Goal: Task Accomplishment & Management: Complete application form

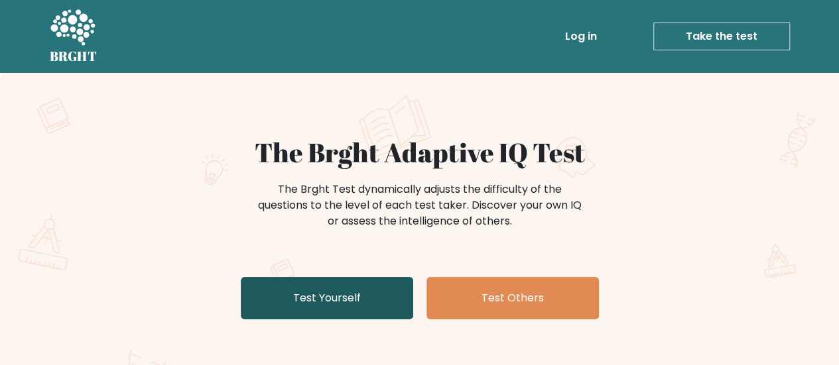
click at [324, 299] on link "Test Yourself" at bounding box center [327, 298] width 172 height 42
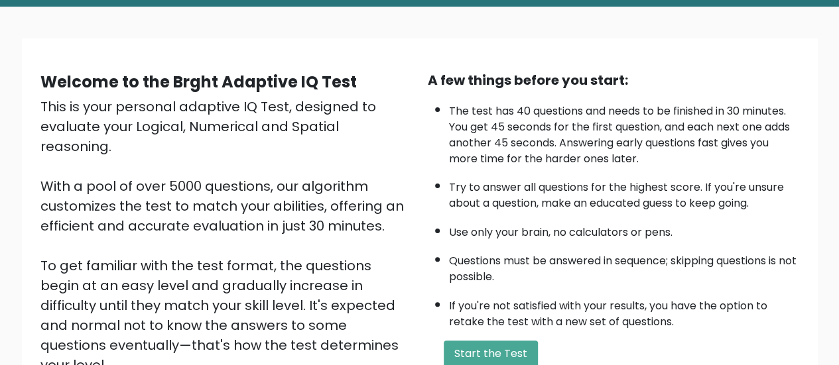
scroll to position [133, 0]
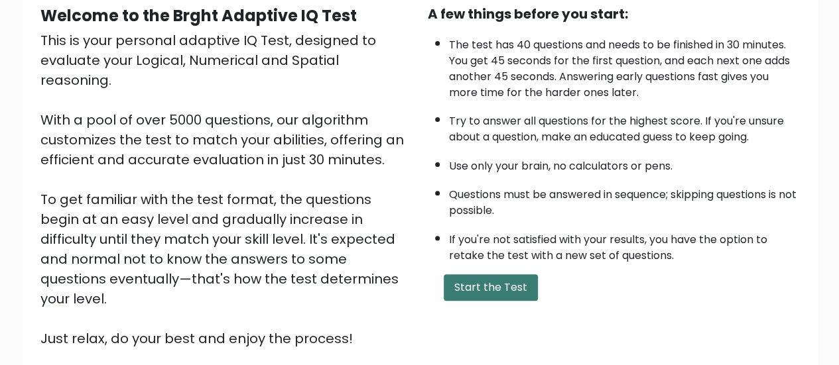
click at [497, 280] on button "Start the Test" at bounding box center [491, 287] width 94 height 27
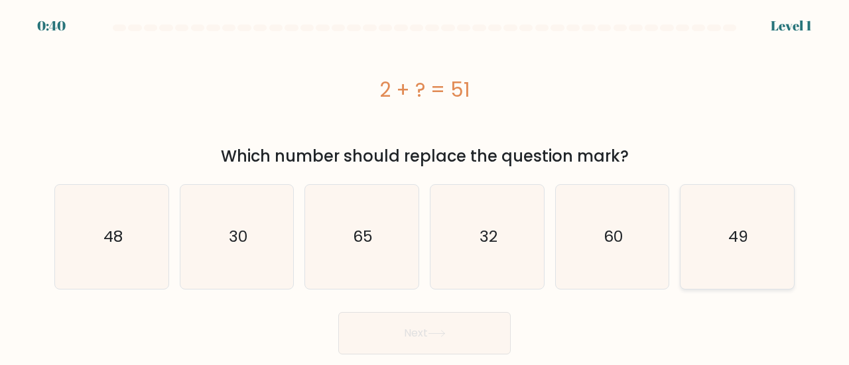
click at [740, 237] on text "49" at bounding box center [738, 237] width 20 height 22
click at [425, 186] on input "f. 49" at bounding box center [424, 184] width 1 height 3
radio input "true"
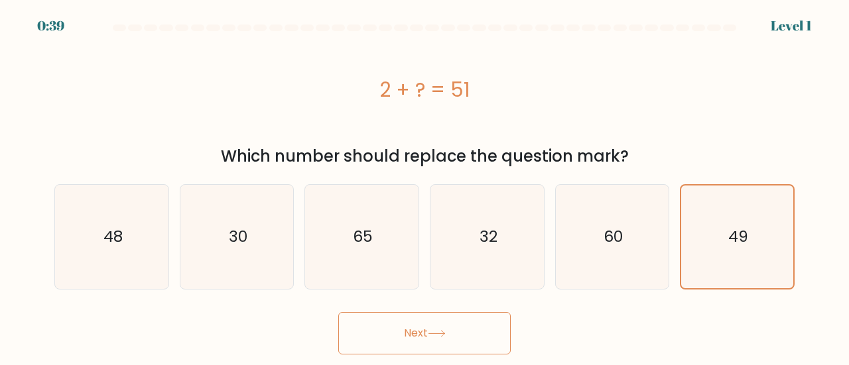
click at [451, 343] on button "Next" at bounding box center [424, 333] width 172 height 42
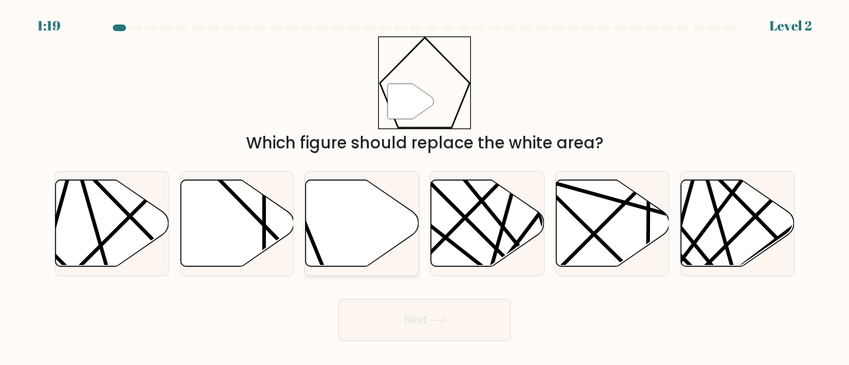
click at [347, 227] on icon at bounding box center [362, 223] width 113 height 87
click at [424, 186] on input "c." at bounding box center [424, 184] width 1 height 3
radio input "true"
click at [444, 315] on button "Next" at bounding box center [424, 320] width 172 height 42
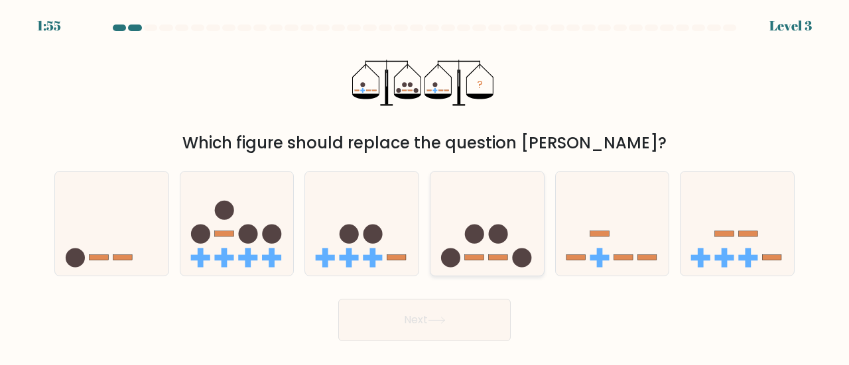
click at [481, 226] on icon at bounding box center [486, 223] width 113 height 93
click at [425, 186] on input "d." at bounding box center [424, 184] width 1 height 3
radio input "true"
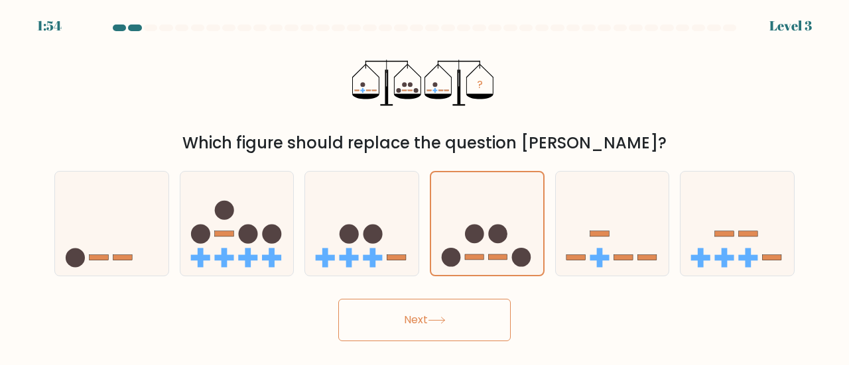
click at [445, 318] on icon at bounding box center [437, 320] width 18 height 7
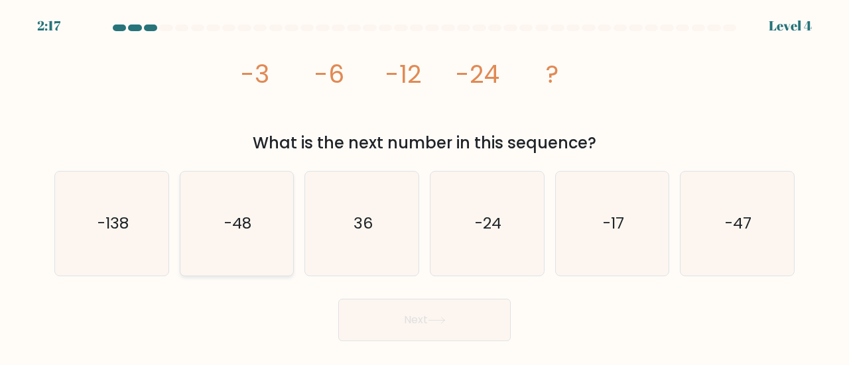
click at [255, 241] on icon "-48" at bounding box center [237, 224] width 104 height 104
click at [424, 186] on input "b. -48" at bounding box center [424, 184] width 1 height 3
radio input "true"
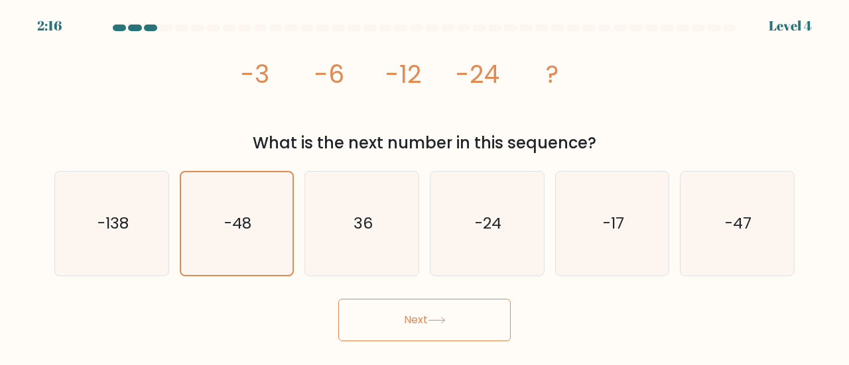
click at [453, 316] on button "Next" at bounding box center [424, 320] width 172 height 42
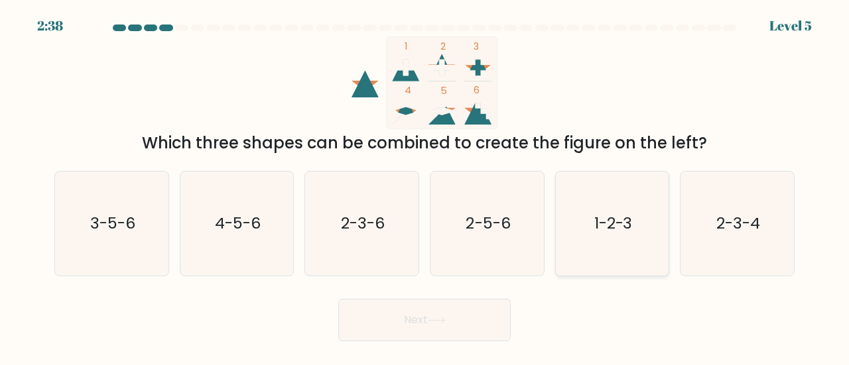
click at [627, 263] on icon "1-2-3" at bounding box center [612, 224] width 104 height 104
click at [425, 186] on input "e. 1-2-3" at bounding box center [424, 184] width 1 height 3
radio input "true"
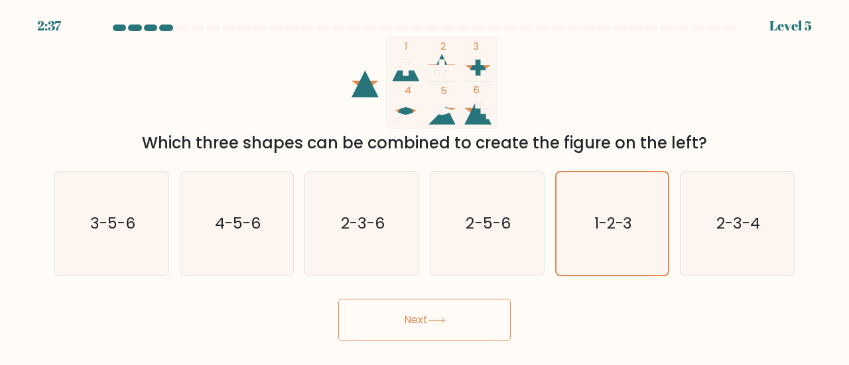
click at [468, 315] on button "Next" at bounding box center [424, 320] width 172 height 42
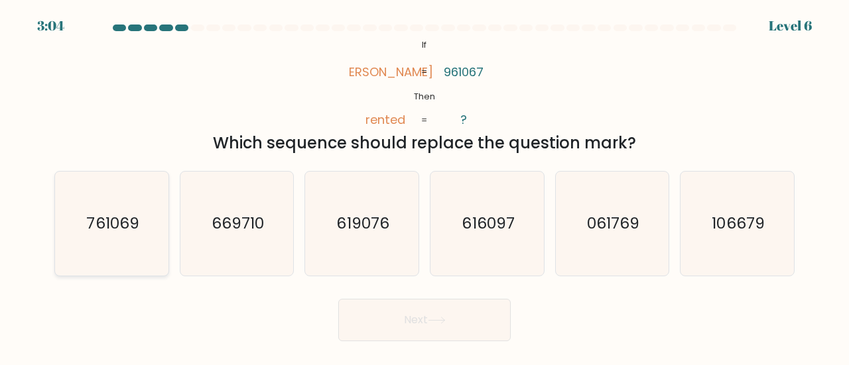
click at [114, 235] on icon "761069" at bounding box center [112, 224] width 104 height 104
click at [424, 186] on input "a. 761069" at bounding box center [424, 184] width 1 height 3
radio input "true"
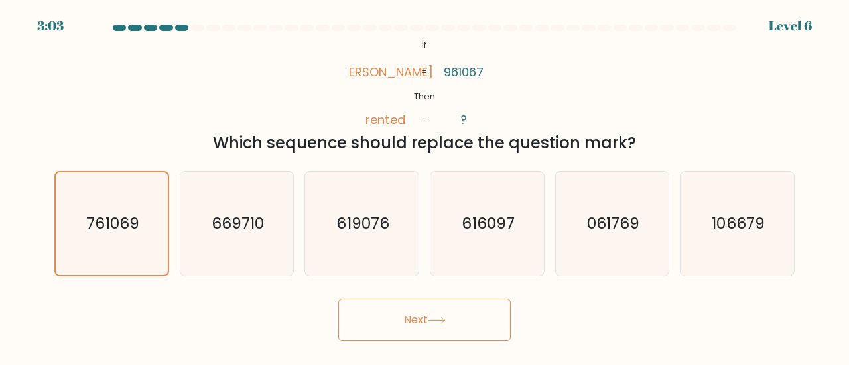
click at [411, 331] on button "Next" at bounding box center [424, 320] width 172 height 42
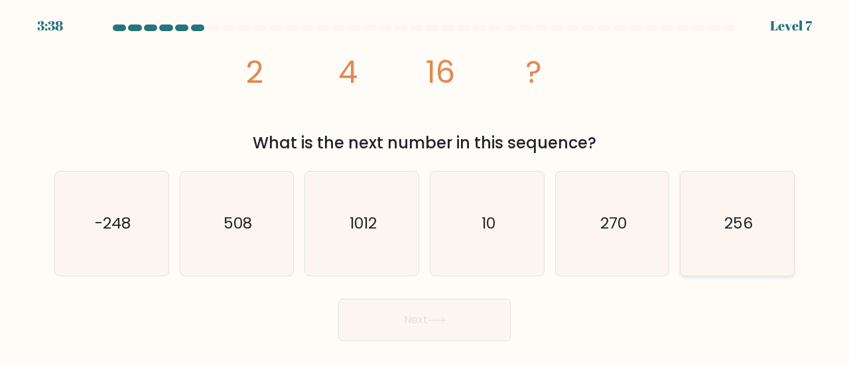
click at [737, 243] on icon "256" at bounding box center [737, 224] width 104 height 104
click at [425, 186] on input "f. 256" at bounding box center [424, 184] width 1 height 3
radio input "true"
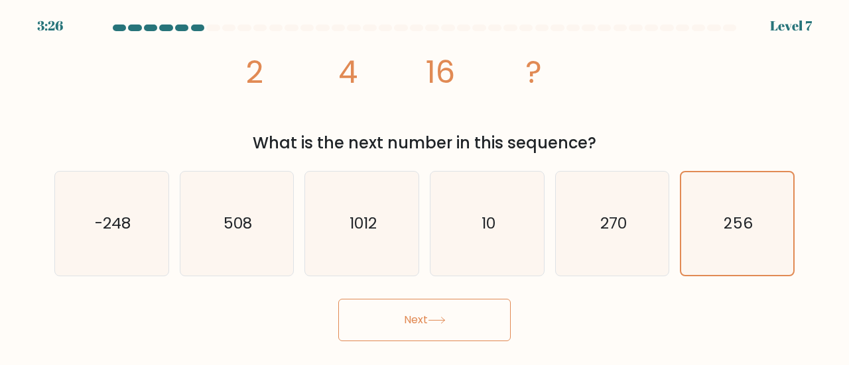
drag, startPoint x: 419, startPoint y: 343, endPoint x: 418, endPoint y: 333, distance: 9.4
click at [418, 341] on body "3:26 Level 7" at bounding box center [424, 182] width 849 height 365
click at [418, 333] on button "Next" at bounding box center [424, 320] width 172 height 42
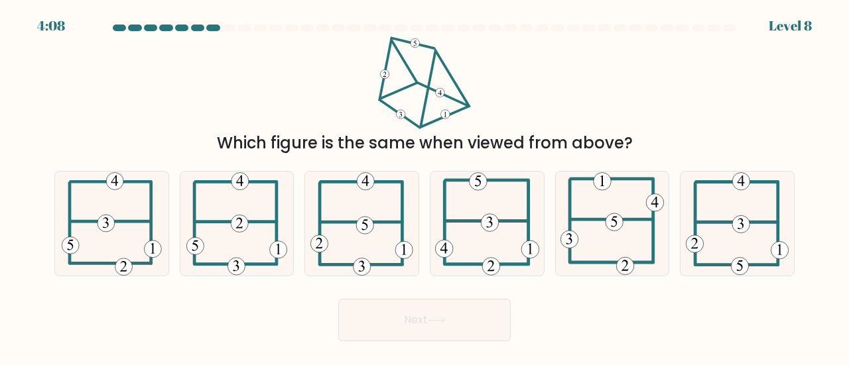
click at [602, 321] on div "Next" at bounding box center [424, 316] width 756 height 49
click at [369, 221] on 115 at bounding box center [364, 225] width 17 height 17
click at [424, 186] on input "c." at bounding box center [424, 184] width 1 height 3
radio input "true"
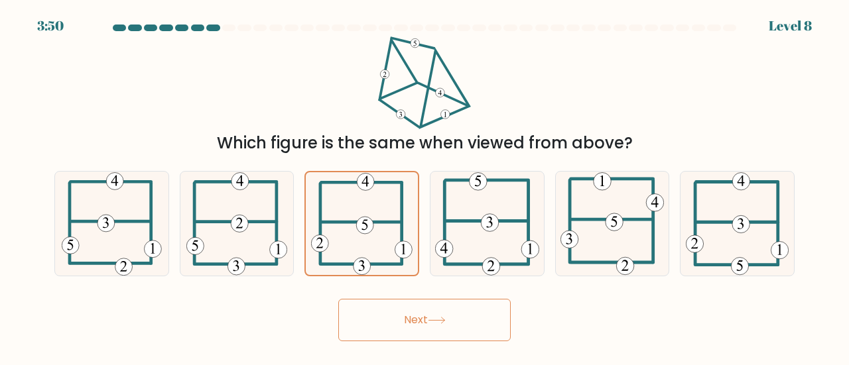
click at [430, 322] on button "Next" at bounding box center [424, 320] width 172 height 42
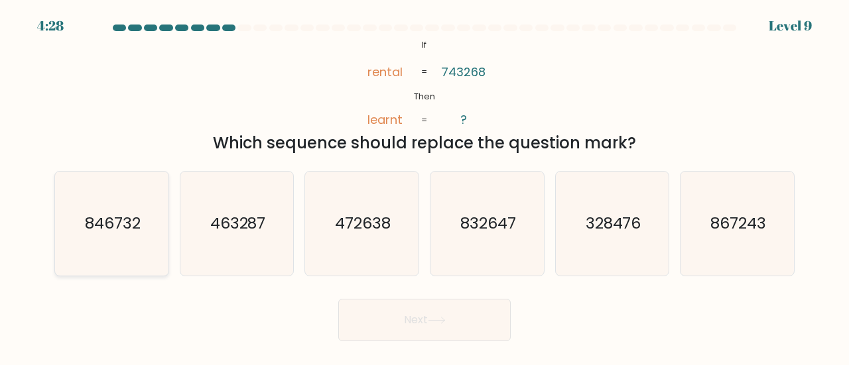
click at [106, 229] on text "846732" at bounding box center [113, 223] width 56 height 22
click at [424, 186] on input "a. 846732" at bounding box center [424, 184] width 1 height 3
radio input "true"
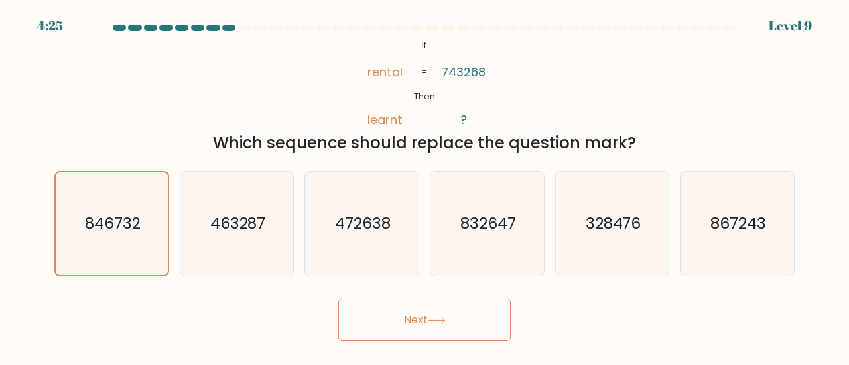
click at [479, 331] on button "Next" at bounding box center [424, 320] width 172 height 42
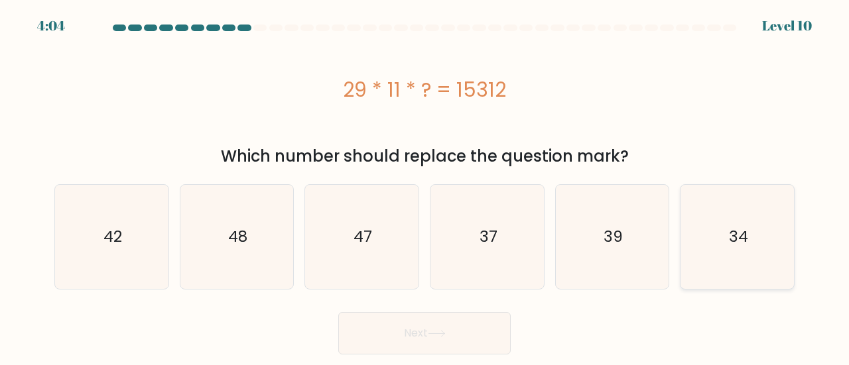
click at [744, 242] on text "34" at bounding box center [738, 237] width 19 height 22
click at [425, 186] on input "f. 34" at bounding box center [424, 184] width 1 height 3
radio input "true"
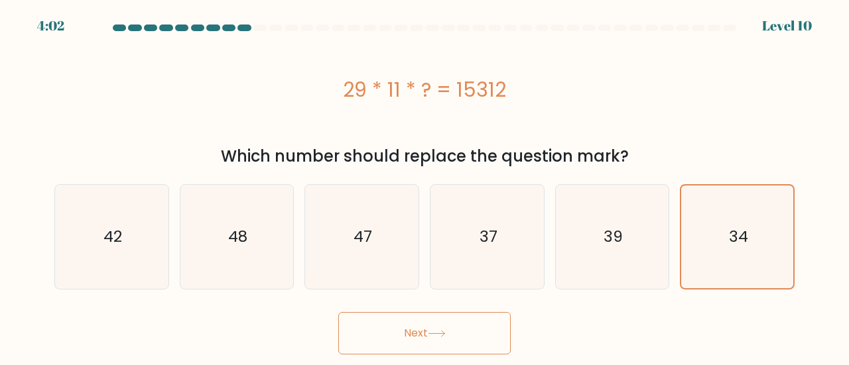
click at [444, 335] on icon at bounding box center [437, 333] width 18 height 7
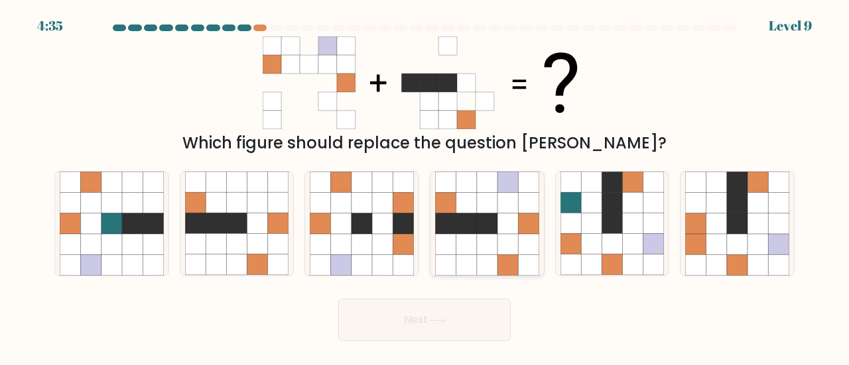
click at [495, 240] on icon at bounding box center [487, 244] width 21 height 21
click at [425, 186] on input "d." at bounding box center [424, 184] width 1 height 3
radio input "true"
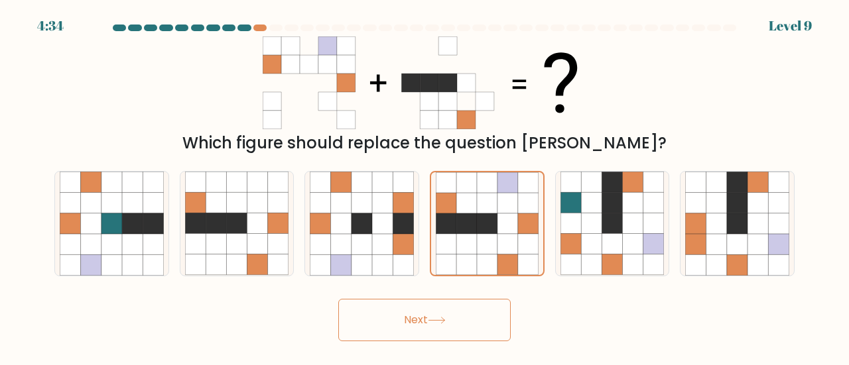
click at [471, 318] on button "Next" at bounding box center [424, 320] width 172 height 42
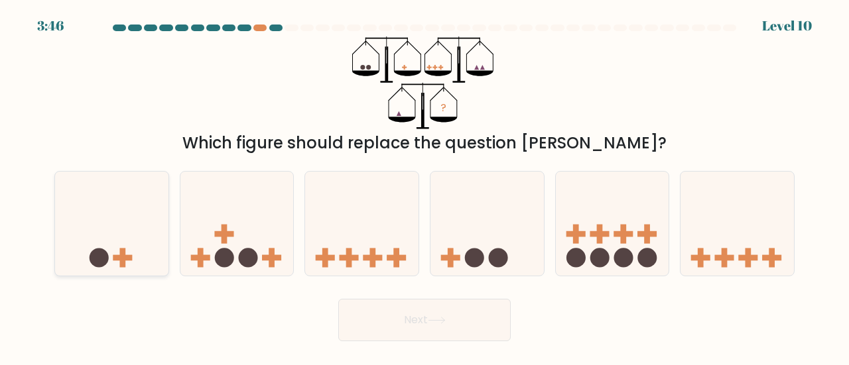
click at [144, 218] on icon at bounding box center [111, 223] width 113 height 93
click at [424, 186] on input "a." at bounding box center [424, 184] width 1 height 3
radio input "true"
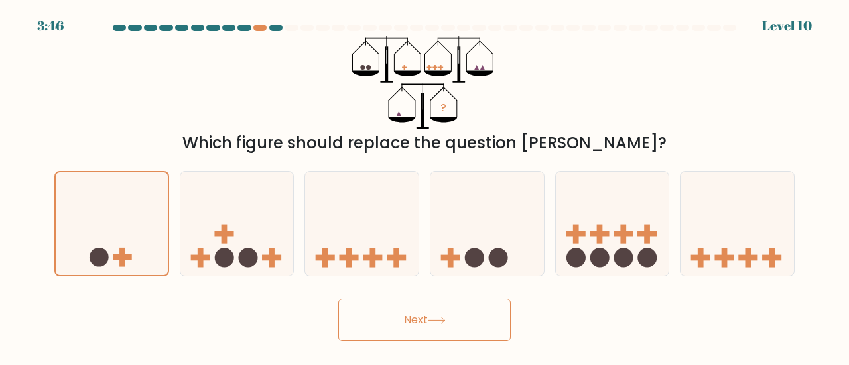
click at [398, 318] on button "Next" at bounding box center [424, 320] width 172 height 42
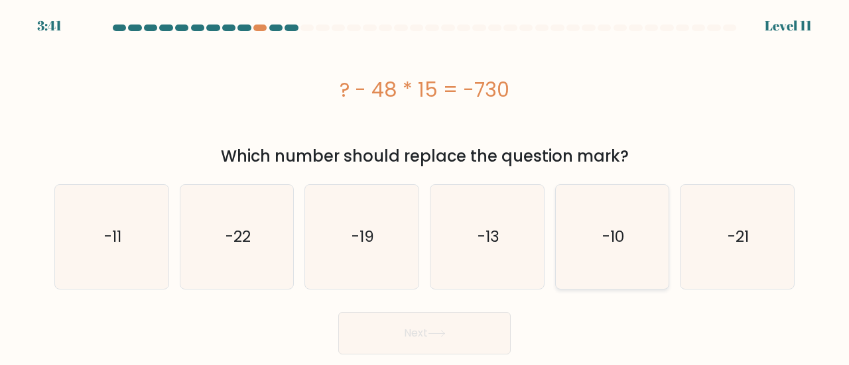
click at [618, 244] on text "-10" at bounding box center [613, 237] width 22 height 22
click at [425, 186] on input "e. -10" at bounding box center [424, 184] width 1 height 3
radio input "true"
click at [466, 349] on button "Next" at bounding box center [424, 333] width 172 height 42
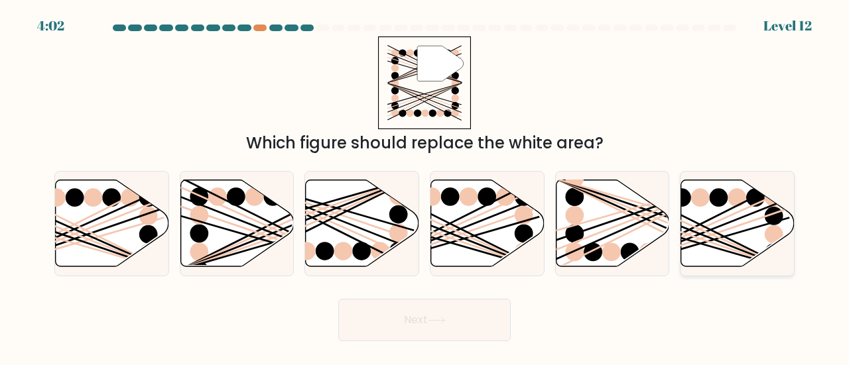
click at [716, 225] on icon at bounding box center [737, 223] width 113 height 87
click at [425, 186] on input "f." at bounding box center [424, 184] width 1 height 3
radio input "true"
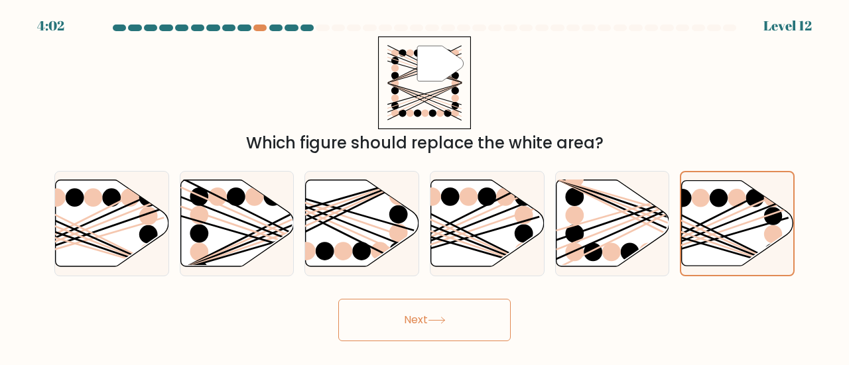
click at [456, 324] on button "Next" at bounding box center [424, 320] width 172 height 42
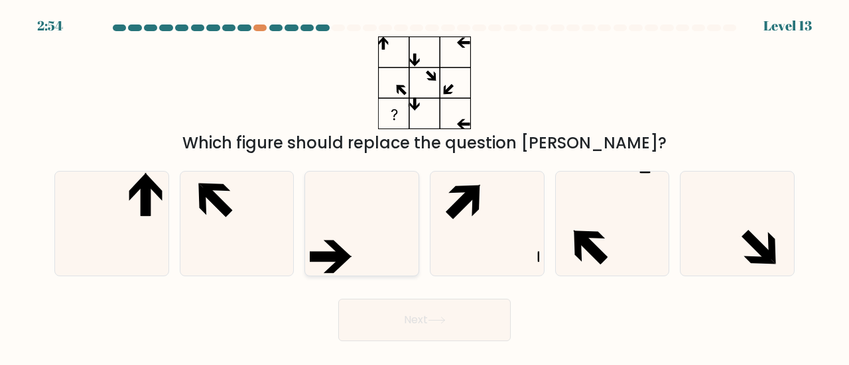
click at [359, 243] on icon at bounding box center [362, 224] width 104 height 104
click at [424, 186] on input "c." at bounding box center [424, 184] width 1 height 3
radio input "true"
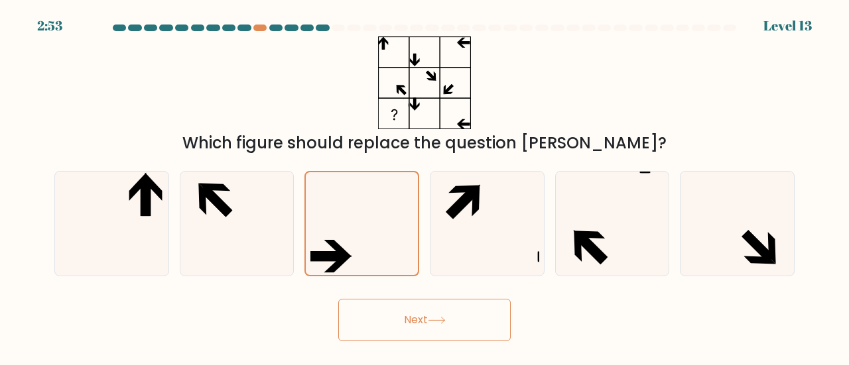
click at [463, 318] on button "Next" at bounding box center [424, 320] width 172 height 42
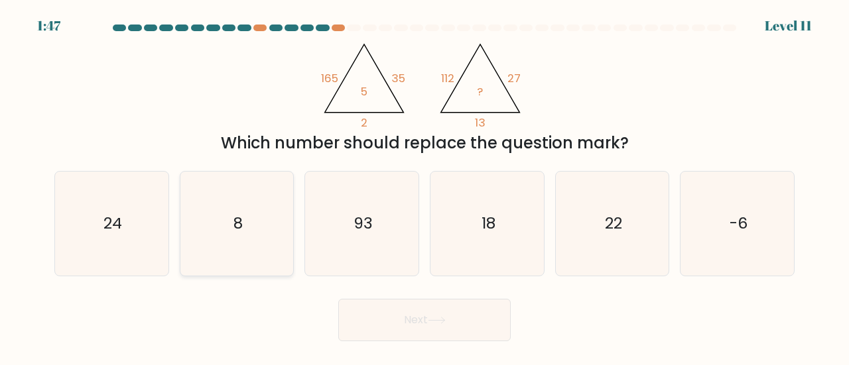
click at [255, 230] on icon "8" at bounding box center [237, 224] width 104 height 104
click at [424, 186] on input "b. 8" at bounding box center [424, 184] width 1 height 3
radio input "true"
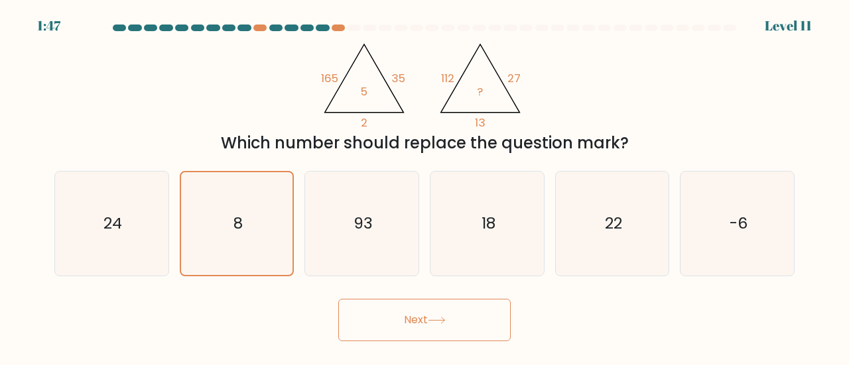
click at [438, 318] on icon at bounding box center [437, 320] width 18 height 7
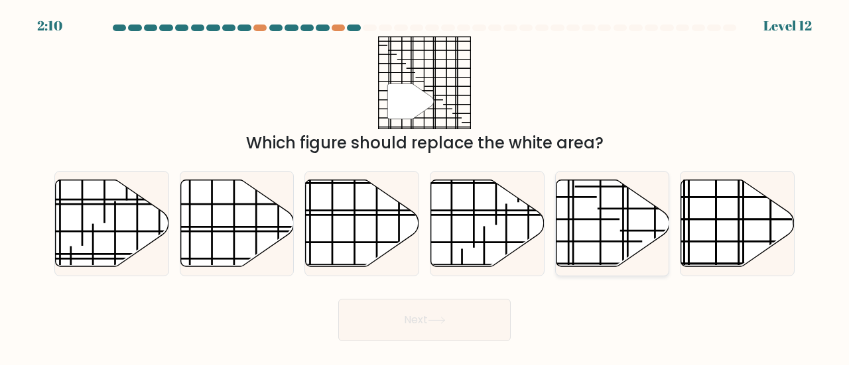
click at [632, 217] on icon at bounding box center [612, 223] width 113 height 87
click at [425, 186] on input "e." at bounding box center [424, 184] width 1 height 3
radio input "true"
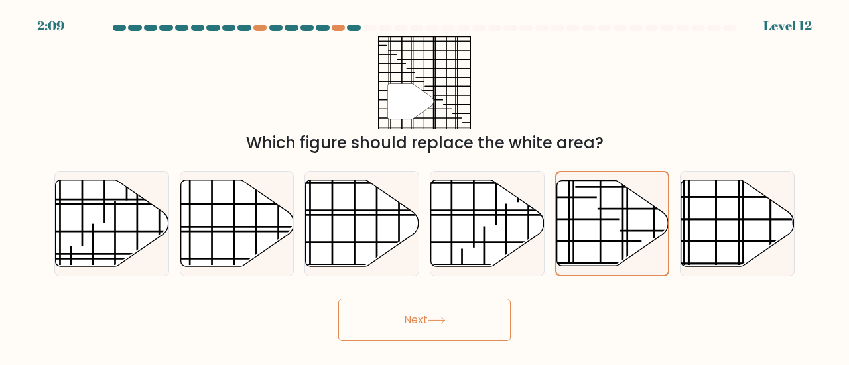
click at [445, 324] on icon at bounding box center [437, 320] width 18 height 7
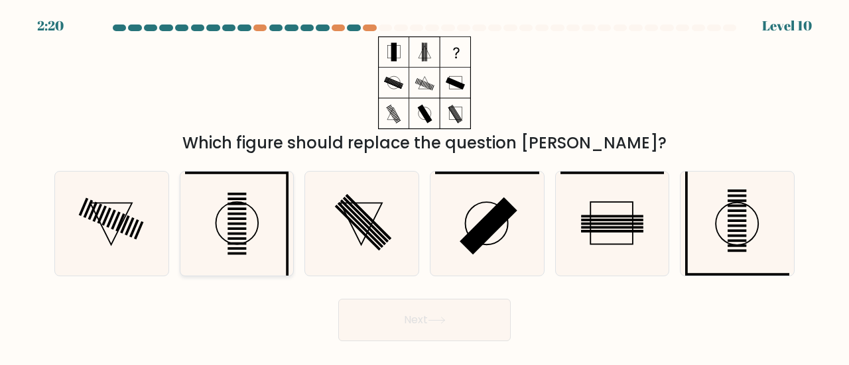
click at [281, 228] on icon at bounding box center [237, 224] width 104 height 104
click at [424, 186] on input "b." at bounding box center [424, 184] width 1 height 3
radio input "true"
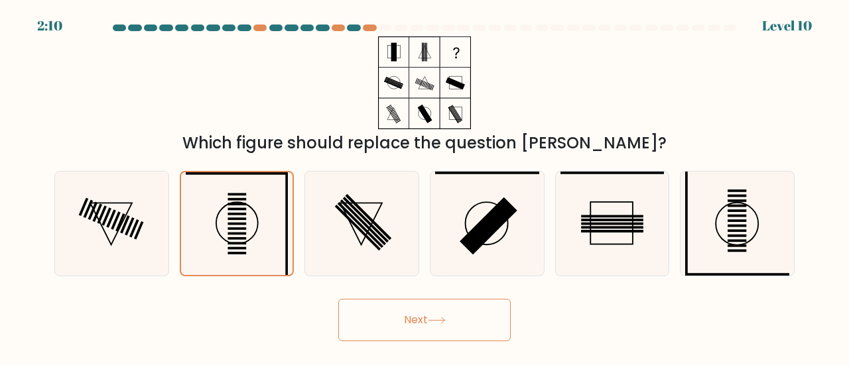
click at [444, 318] on icon at bounding box center [437, 320] width 18 height 7
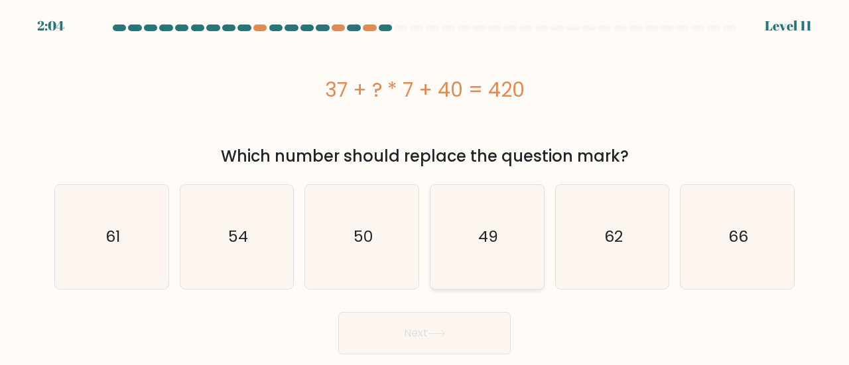
click at [510, 225] on icon "49" at bounding box center [487, 237] width 104 height 104
click at [425, 186] on input "d. 49" at bounding box center [424, 184] width 1 height 3
radio input "true"
click at [488, 328] on button "Next" at bounding box center [424, 333] width 172 height 42
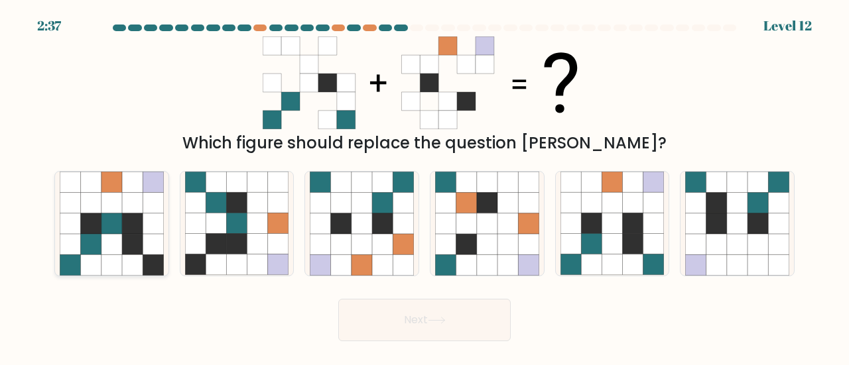
click at [130, 237] on icon at bounding box center [132, 244] width 21 height 21
click at [424, 186] on input "a." at bounding box center [424, 184] width 1 height 3
radio input "true"
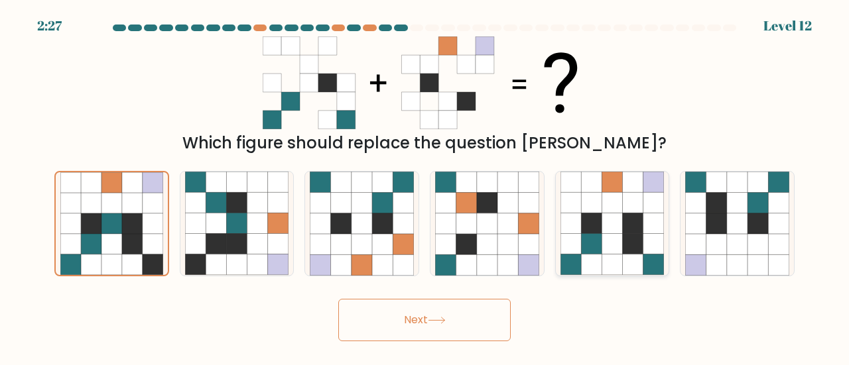
click at [621, 237] on icon at bounding box center [611, 244] width 21 height 21
click at [425, 186] on input "e." at bounding box center [424, 184] width 1 height 3
radio input "true"
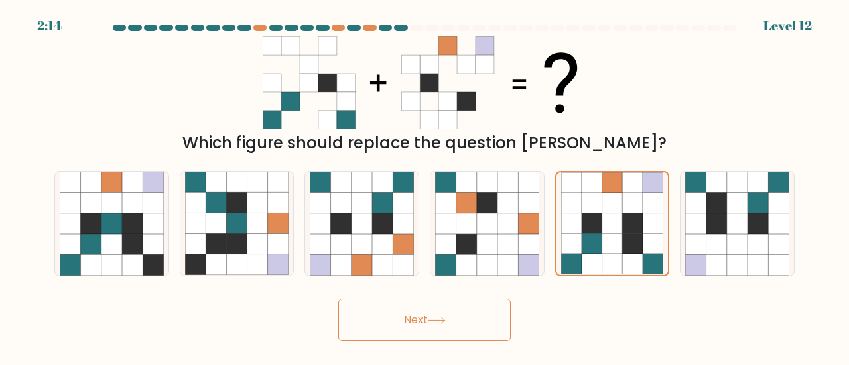
click at [445, 316] on button "Next" at bounding box center [424, 320] width 172 height 42
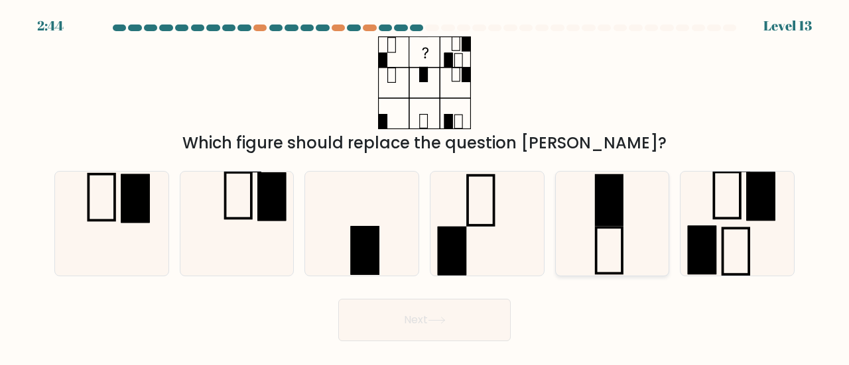
click at [620, 231] on icon at bounding box center [612, 224] width 104 height 104
click at [425, 186] on input "e." at bounding box center [424, 184] width 1 height 3
radio input "true"
click at [430, 330] on button "Next" at bounding box center [424, 320] width 172 height 42
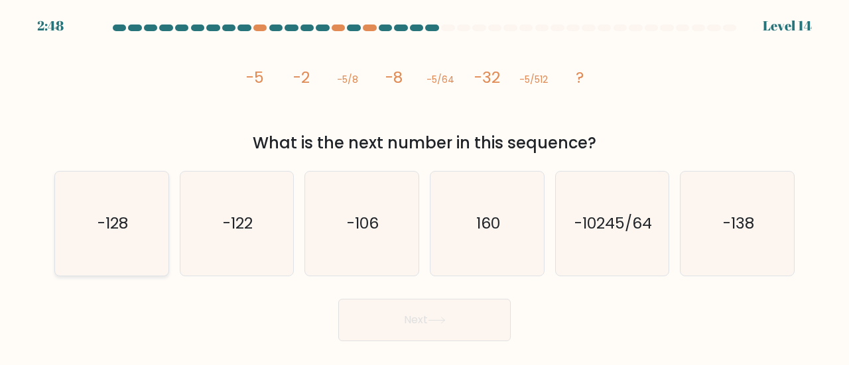
click at [123, 223] on text "-128" at bounding box center [112, 223] width 30 height 22
click at [424, 186] on input "a. -128" at bounding box center [424, 184] width 1 height 3
radio input "true"
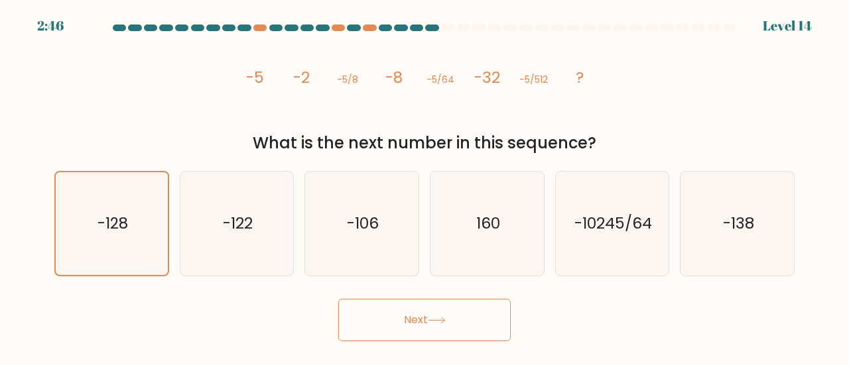
click at [478, 333] on button "Next" at bounding box center [424, 320] width 172 height 42
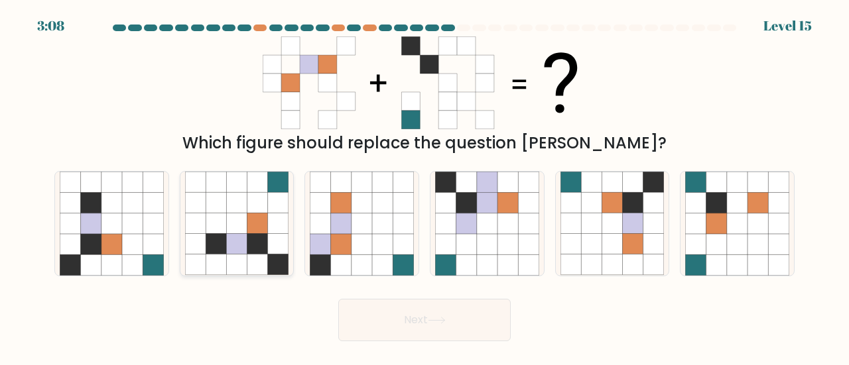
click at [270, 229] on icon at bounding box center [278, 223] width 21 height 21
click at [424, 186] on input "b." at bounding box center [424, 184] width 1 height 3
radio input "true"
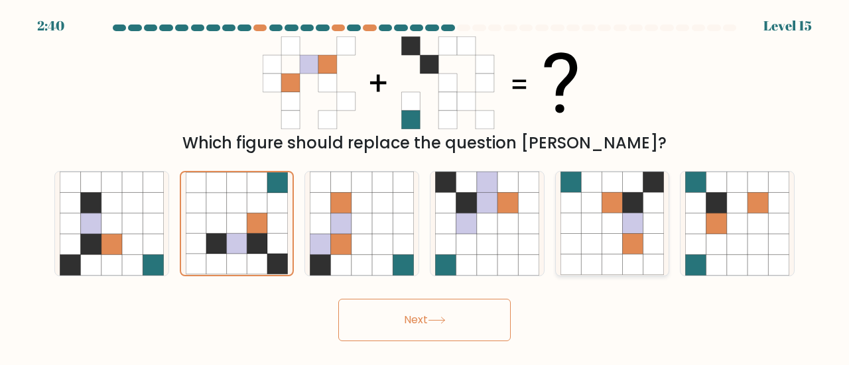
click at [618, 231] on icon at bounding box center [611, 223] width 21 height 21
click at [425, 186] on input "e." at bounding box center [424, 184] width 1 height 3
radio input "true"
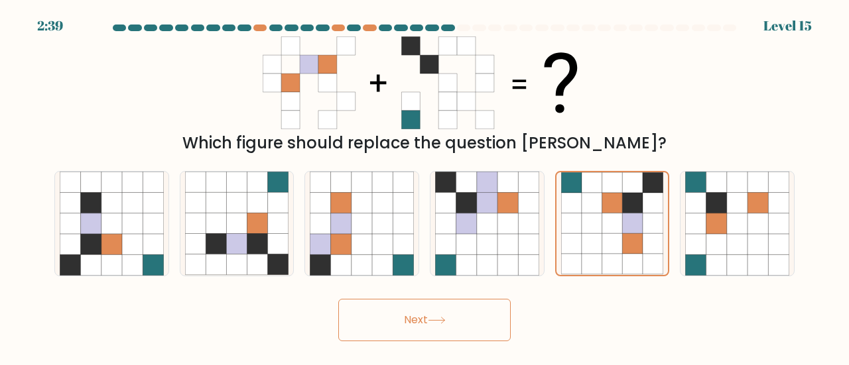
click at [455, 314] on button "Next" at bounding box center [424, 320] width 172 height 42
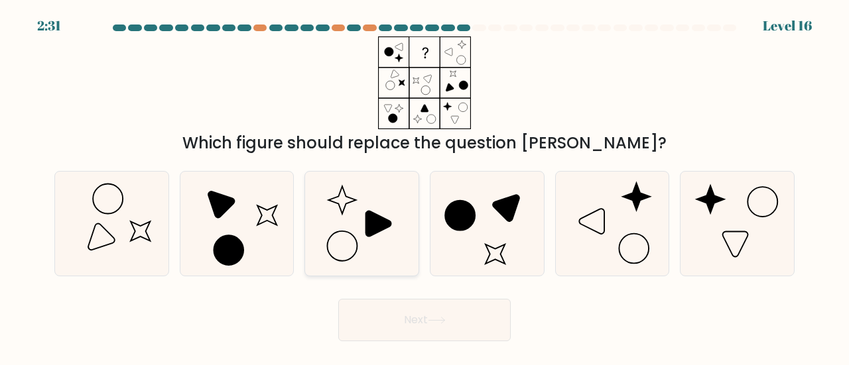
click at [375, 234] on icon at bounding box center [378, 223] width 25 height 25
click at [424, 186] on input "c." at bounding box center [424, 184] width 1 height 3
radio input "true"
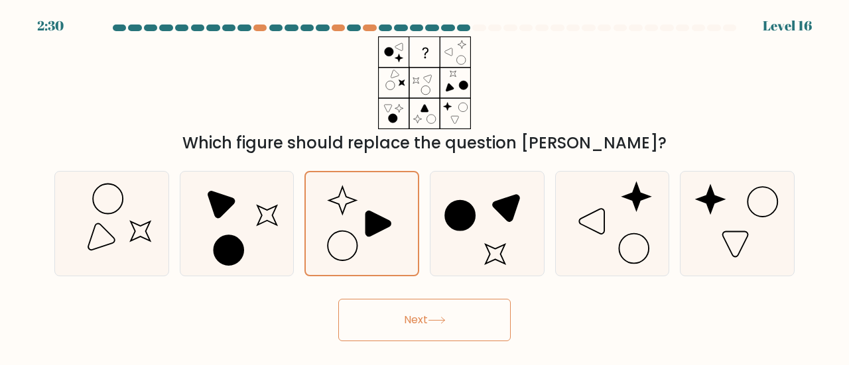
click at [456, 327] on button "Next" at bounding box center [424, 320] width 172 height 42
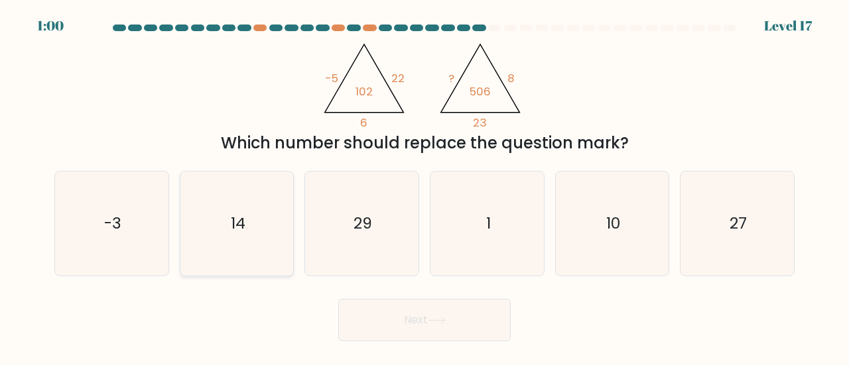
click at [239, 215] on text "14" at bounding box center [238, 223] width 15 height 22
click at [424, 186] on input "b. 14" at bounding box center [424, 184] width 1 height 3
radio input "true"
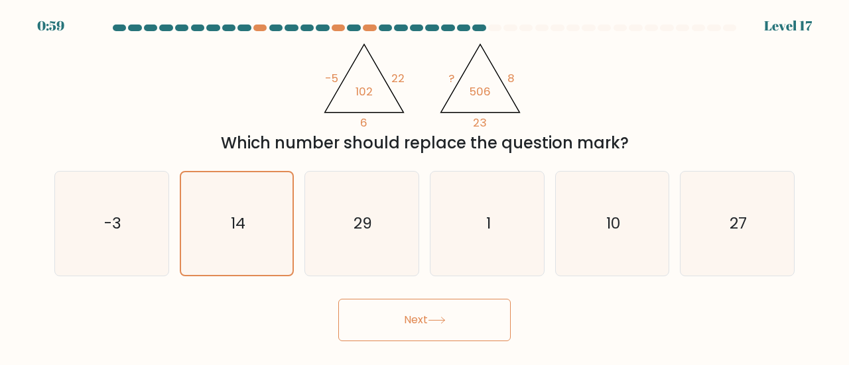
click at [484, 324] on button "Next" at bounding box center [424, 320] width 172 height 42
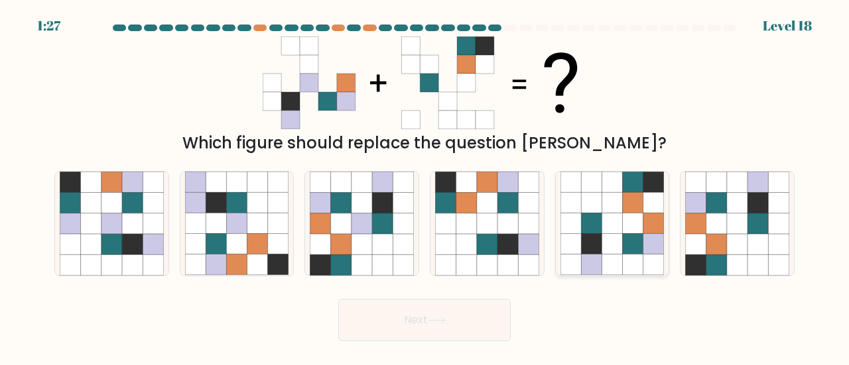
click at [629, 235] on icon at bounding box center [633, 244] width 21 height 21
click at [425, 186] on input "e." at bounding box center [424, 184] width 1 height 3
radio input "true"
click at [385, 220] on icon at bounding box center [382, 223] width 21 height 21
click at [424, 186] on input "c." at bounding box center [424, 184] width 1 height 3
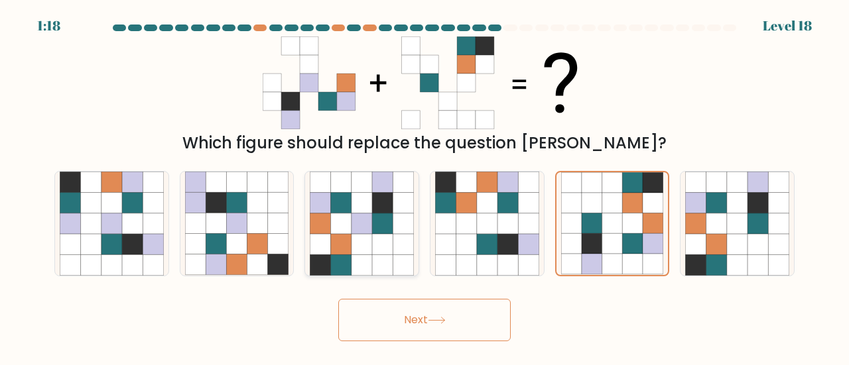
radio input "true"
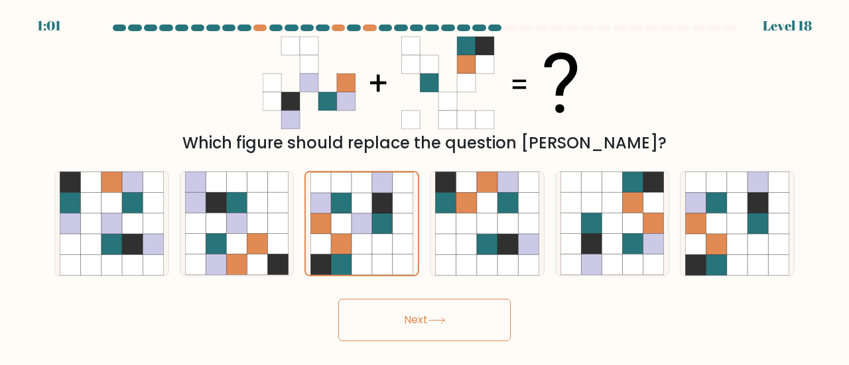
click at [428, 315] on button "Next" at bounding box center [424, 320] width 172 height 42
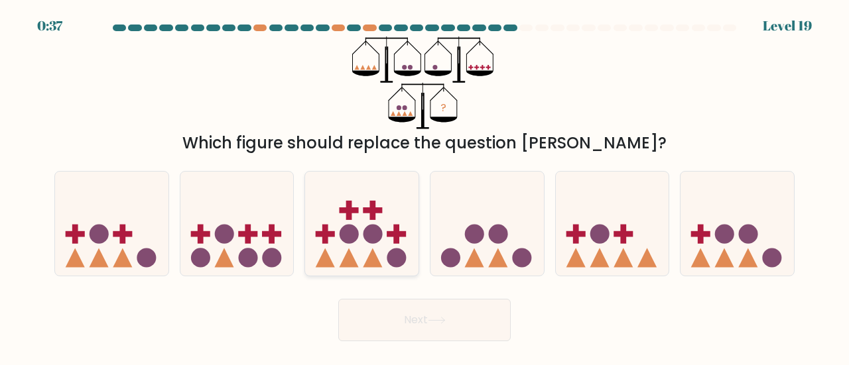
drag, startPoint x: 360, startPoint y: 243, endPoint x: 369, endPoint y: 245, distance: 9.5
click at [363, 243] on icon at bounding box center [361, 223] width 113 height 93
click at [424, 186] on input "c." at bounding box center [424, 184] width 1 height 3
radio input "true"
click at [461, 314] on button "Next" at bounding box center [424, 320] width 172 height 42
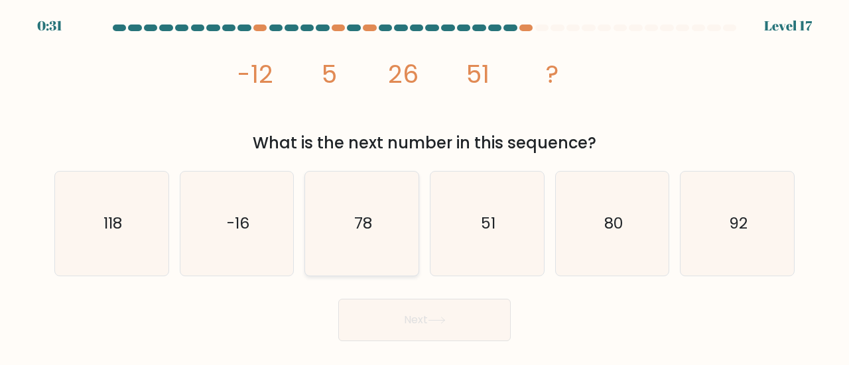
click at [385, 230] on icon "78" at bounding box center [362, 224] width 104 height 104
click at [424, 186] on input "c. 78" at bounding box center [424, 184] width 1 height 3
radio input "true"
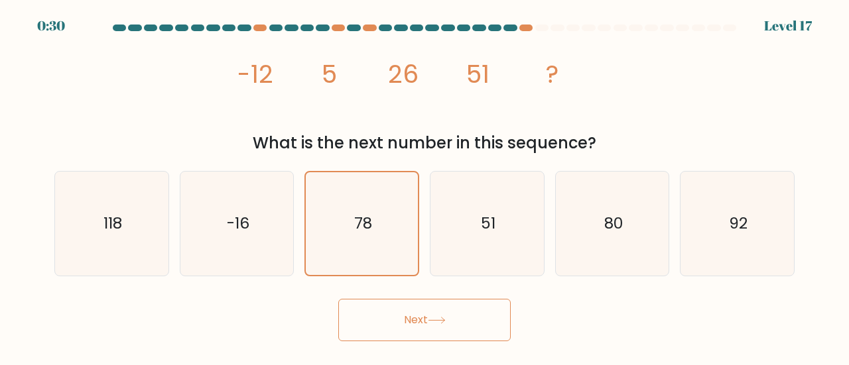
click at [472, 320] on button "Next" at bounding box center [424, 320] width 172 height 42
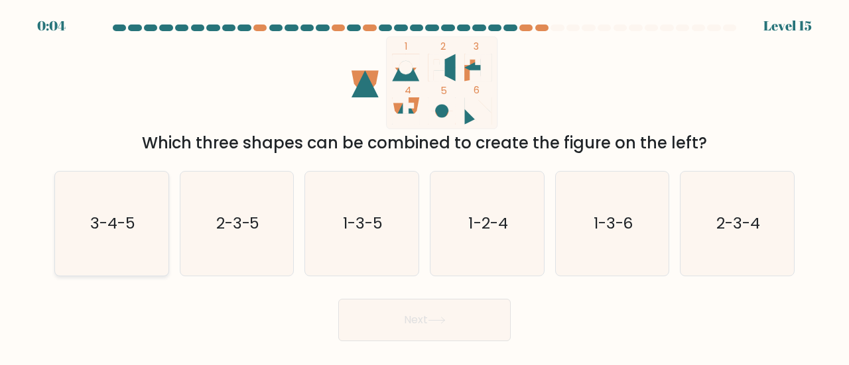
click at [102, 235] on icon "3-4-5" at bounding box center [112, 224] width 104 height 104
click at [424, 186] on input "a. 3-4-5" at bounding box center [424, 184] width 1 height 3
radio input "true"
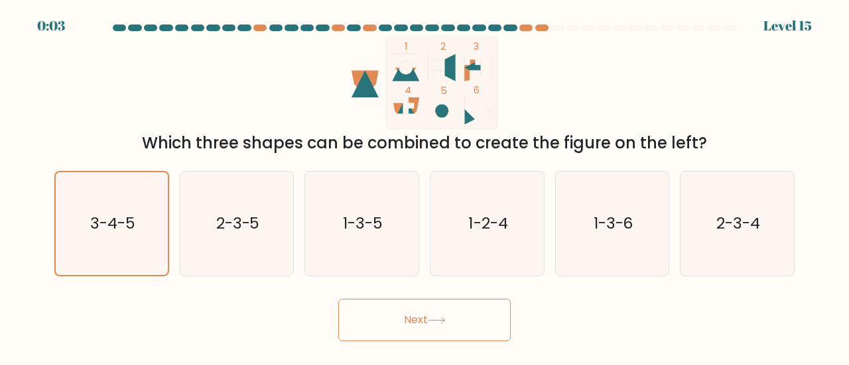
click at [453, 333] on button "Next" at bounding box center [424, 320] width 172 height 42
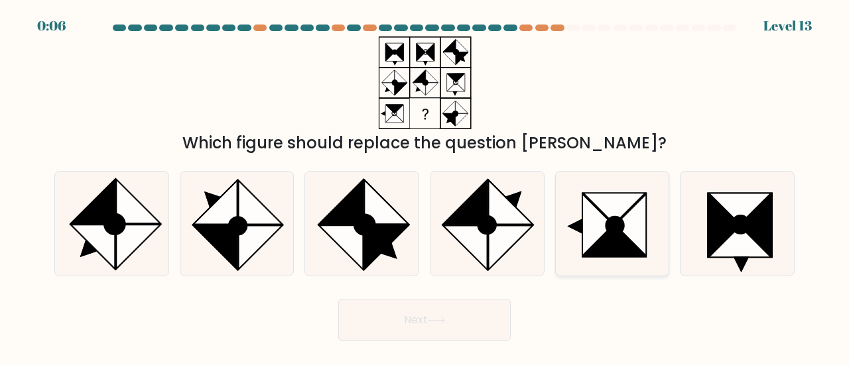
click at [611, 245] on icon at bounding box center [614, 241] width 62 height 31
click at [425, 186] on input "e." at bounding box center [424, 184] width 1 height 3
radio input "true"
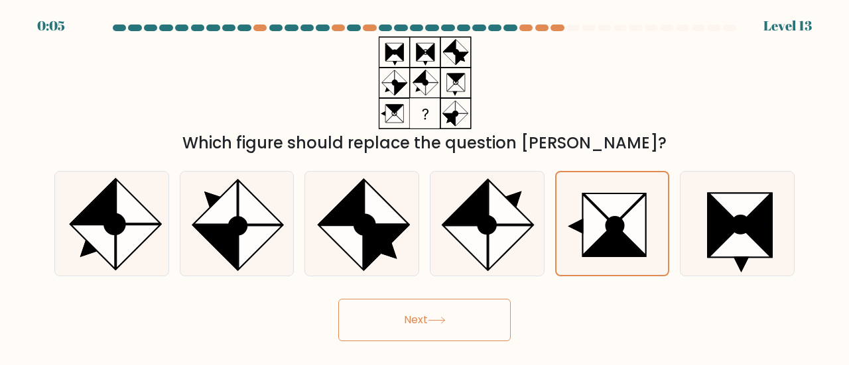
click at [432, 320] on icon at bounding box center [437, 320] width 18 height 7
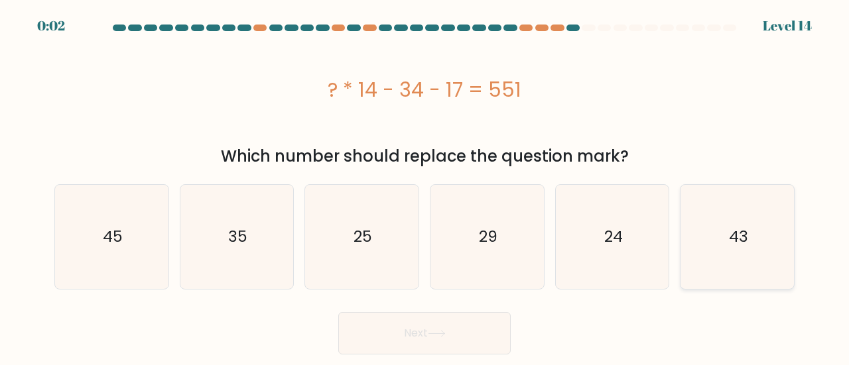
click at [753, 233] on icon "43" at bounding box center [737, 237] width 104 height 104
click at [425, 186] on input "f. 43" at bounding box center [424, 184] width 1 height 3
radio input "true"
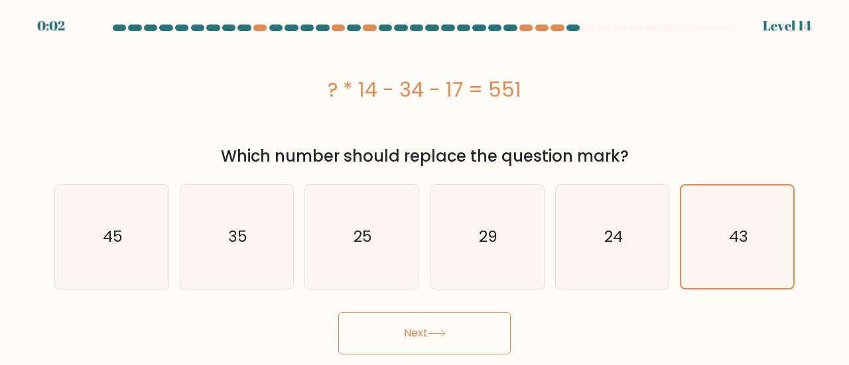
click at [453, 327] on button "Next" at bounding box center [424, 333] width 172 height 42
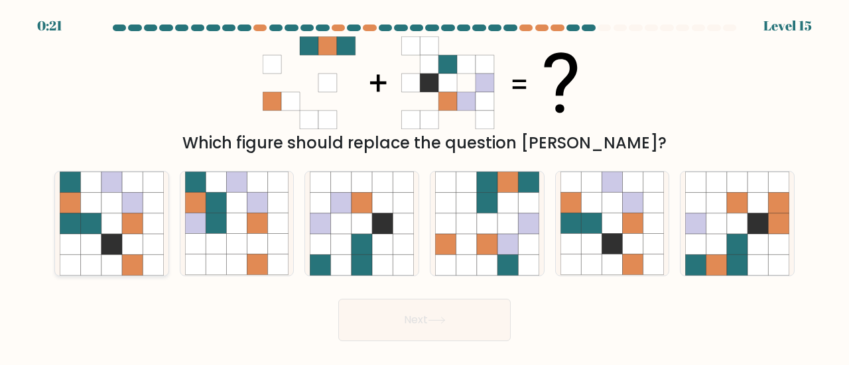
click at [152, 228] on icon at bounding box center [153, 223] width 21 height 21
click at [424, 186] on input "a." at bounding box center [424, 184] width 1 height 3
radio input "true"
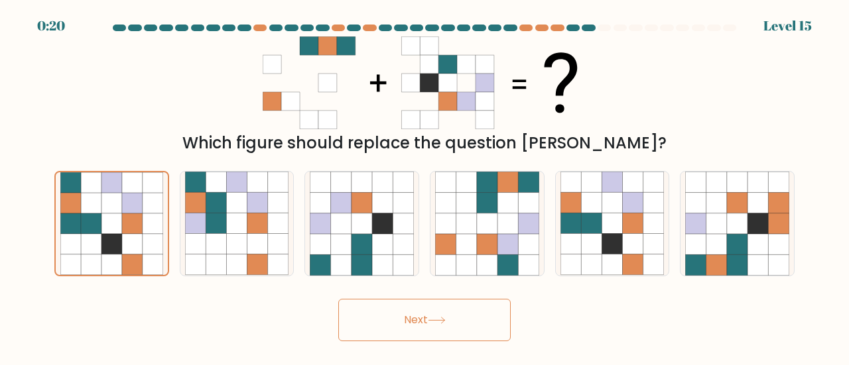
click at [492, 323] on button "Next" at bounding box center [424, 320] width 172 height 42
click at [479, 323] on button "Next" at bounding box center [424, 320] width 172 height 42
click at [462, 323] on button "Next" at bounding box center [424, 320] width 172 height 42
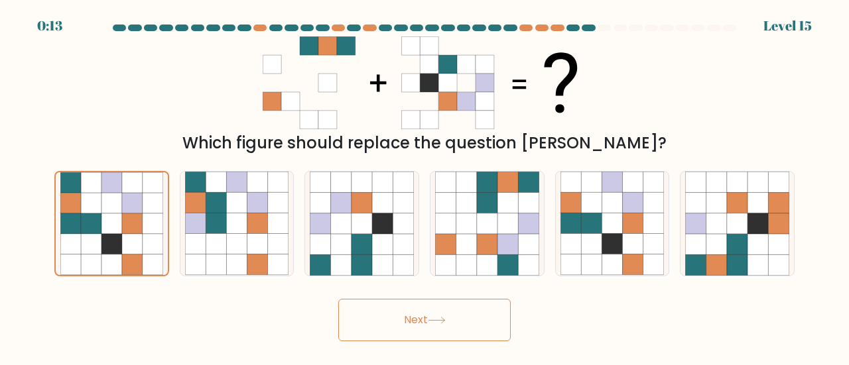
click at [462, 323] on button "Next" at bounding box center [424, 320] width 172 height 42
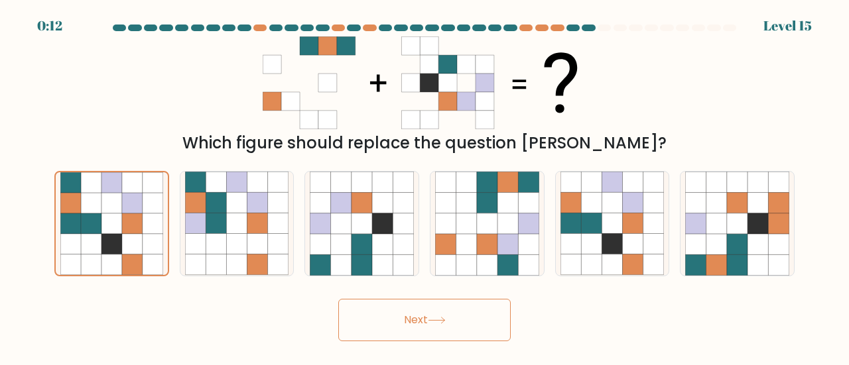
click at [453, 326] on button "Next" at bounding box center [424, 320] width 172 height 42
click at [451, 324] on button "Next" at bounding box center [424, 320] width 172 height 42
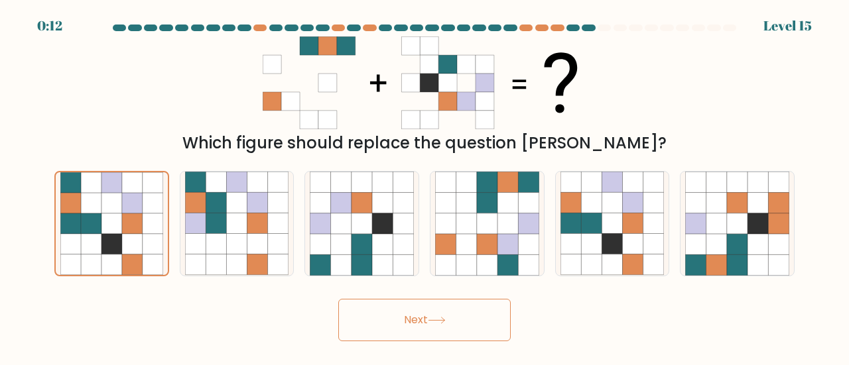
click at [451, 324] on button "Next" at bounding box center [424, 320] width 172 height 42
click at [451, 323] on button "Next" at bounding box center [424, 320] width 172 height 42
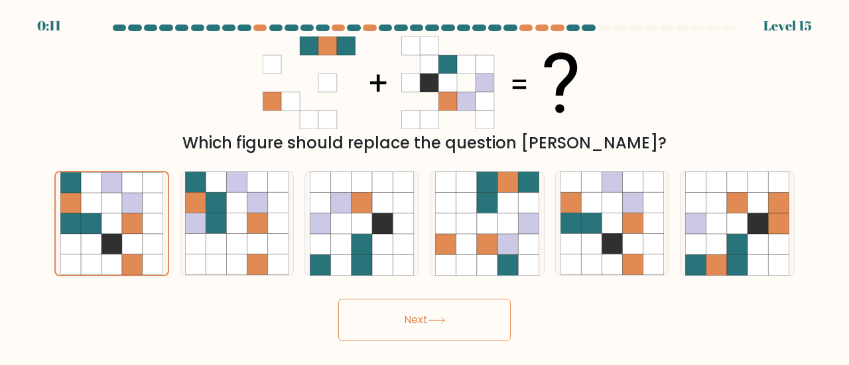
click at [445, 319] on icon at bounding box center [437, 320] width 18 height 7
click at [442, 317] on icon at bounding box center [437, 320] width 18 height 7
click at [436, 317] on icon at bounding box center [437, 320] width 18 height 7
click at [436, 316] on button "Next" at bounding box center [424, 320] width 172 height 42
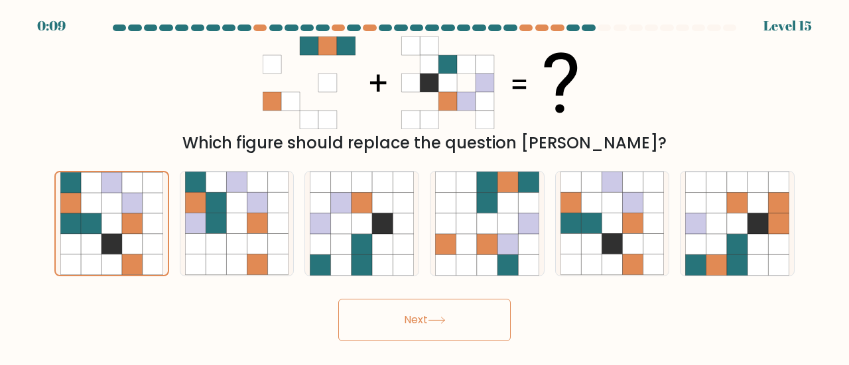
click at [532, 322] on div "Next" at bounding box center [424, 316] width 756 height 49
click at [100, 238] on icon at bounding box center [91, 244] width 21 height 21
click at [424, 186] on input "a." at bounding box center [424, 184] width 1 height 3
drag, startPoint x: 378, startPoint y: 320, endPoint x: 386, endPoint y: 323, distance: 8.4
click at [383, 323] on button "Next" at bounding box center [424, 320] width 172 height 42
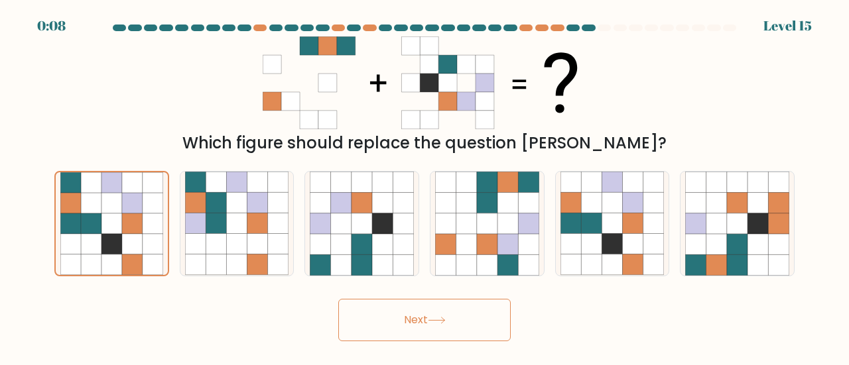
click at [386, 323] on button "Next" at bounding box center [424, 320] width 172 height 42
click at [465, 324] on button "Next" at bounding box center [424, 320] width 172 height 42
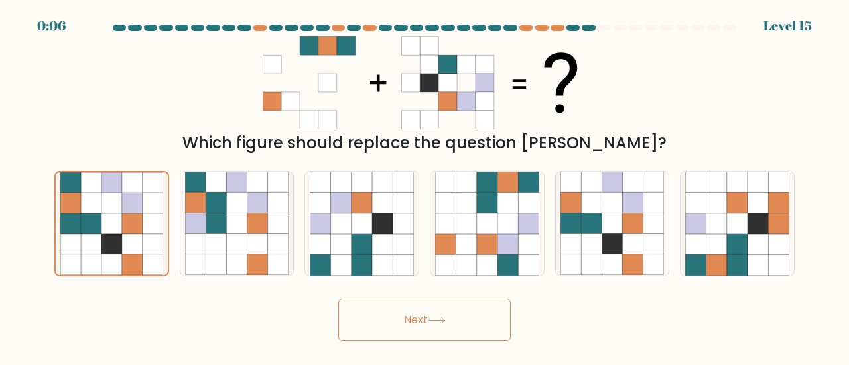
click at [465, 324] on button "Next" at bounding box center [424, 320] width 172 height 42
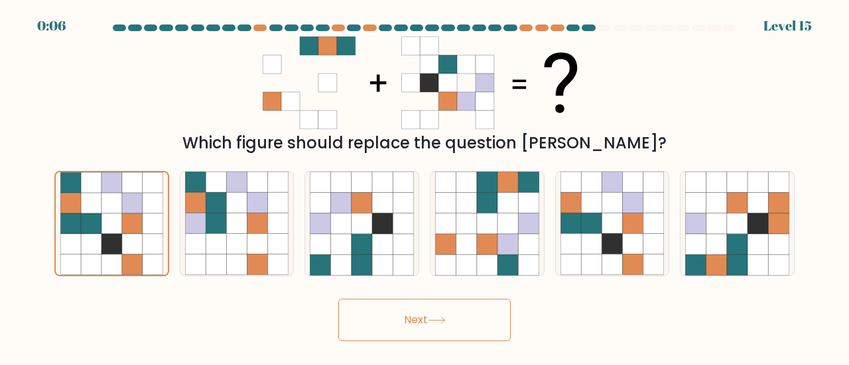
click at [465, 324] on button "Next" at bounding box center [424, 320] width 172 height 42
click at [465, 323] on button "Next" at bounding box center [424, 320] width 172 height 42
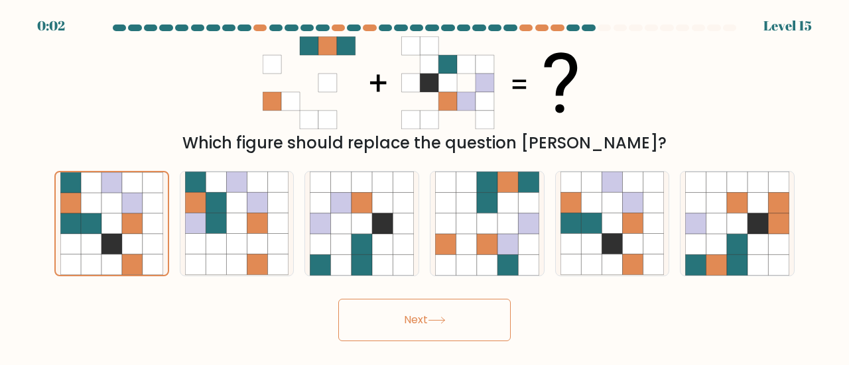
click at [465, 323] on button "Next" at bounding box center [424, 320] width 172 height 42
click at [459, 315] on button "Next" at bounding box center [424, 320] width 172 height 42
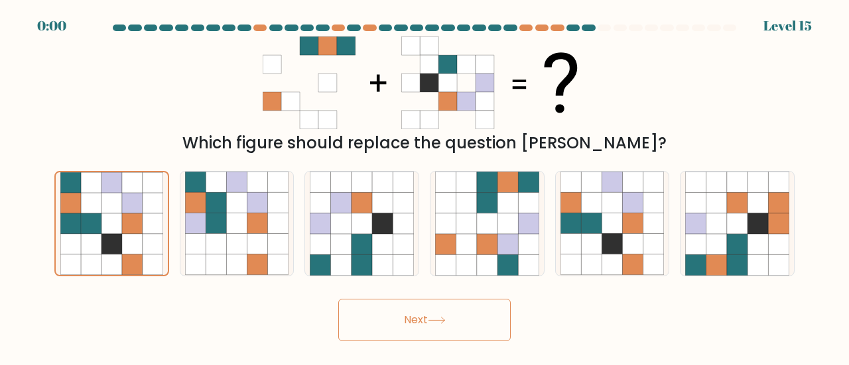
click at [459, 315] on button "Next" at bounding box center [424, 320] width 172 height 42
click at [457, 314] on button "Next" at bounding box center [424, 320] width 172 height 42
click at [457, 314] on div "Next" at bounding box center [424, 316] width 756 height 49
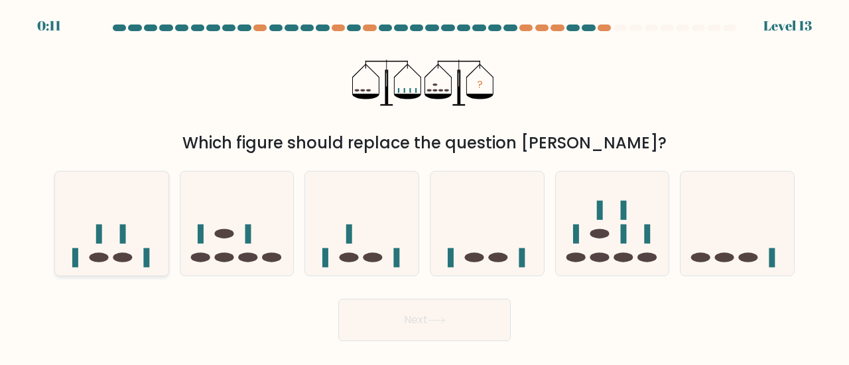
click at [141, 217] on icon at bounding box center [111, 223] width 113 height 93
click at [424, 186] on input "a." at bounding box center [424, 184] width 1 height 3
radio input "true"
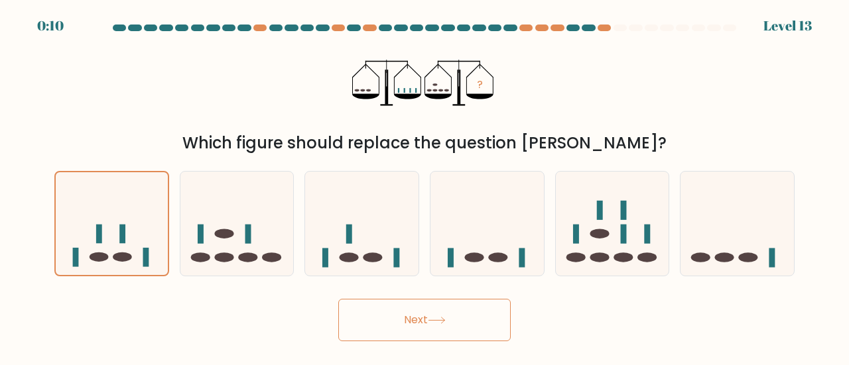
click at [402, 322] on button "Next" at bounding box center [424, 320] width 172 height 42
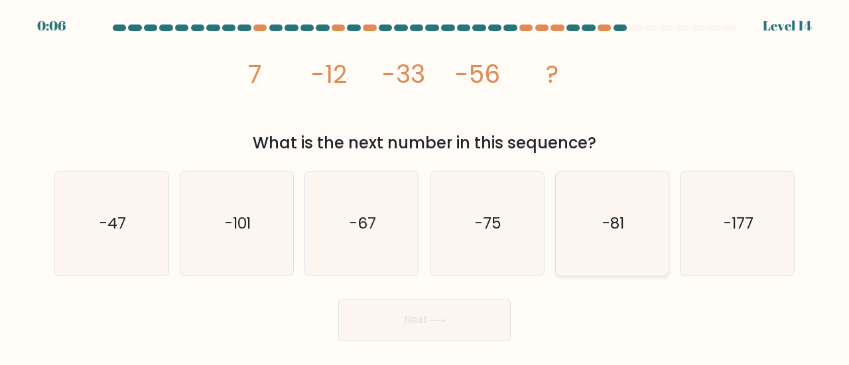
click at [611, 226] on text "-81" at bounding box center [613, 223] width 22 height 22
click at [425, 186] on input "e. -81" at bounding box center [424, 184] width 1 height 3
radio input "true"
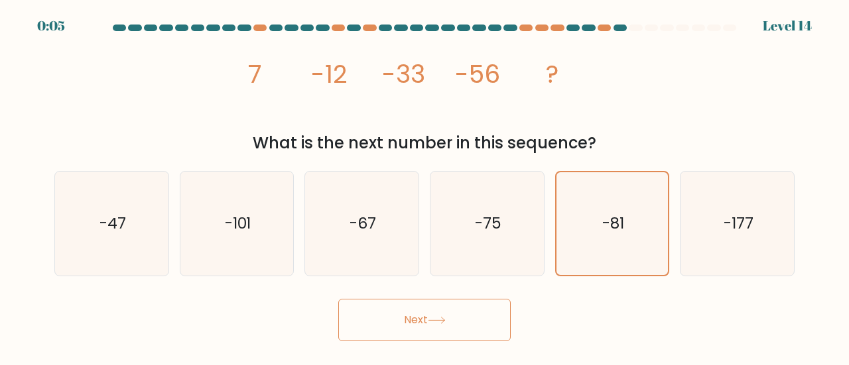
click at [430, 310] on button "Next" at bounding box center [424, 320] width 172 height 42
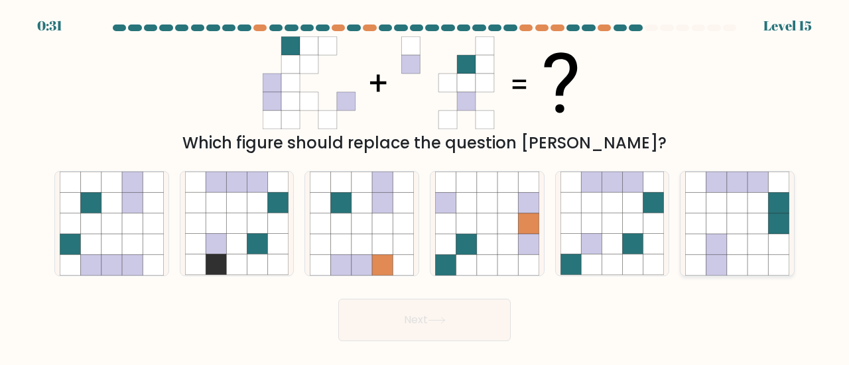
click at [766, 224] on icon at bounding box center [757, 223] width 21 height 21
click at [425, 186] on input "f." at bounding box center [424, 184] width 1 height 3
radio input "true"
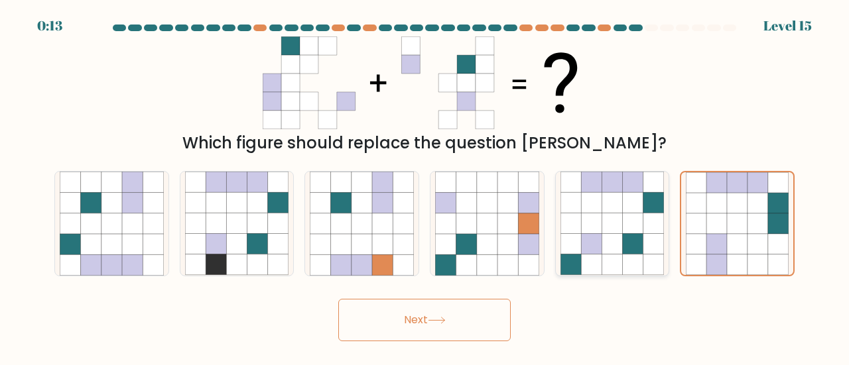
click at [626, 235] on icon at bounding box center [633, 244] width 21 height 21
click at [425, 186] on input "e." at bounding box center [424, 184] width 1 height 3
radio input "true"
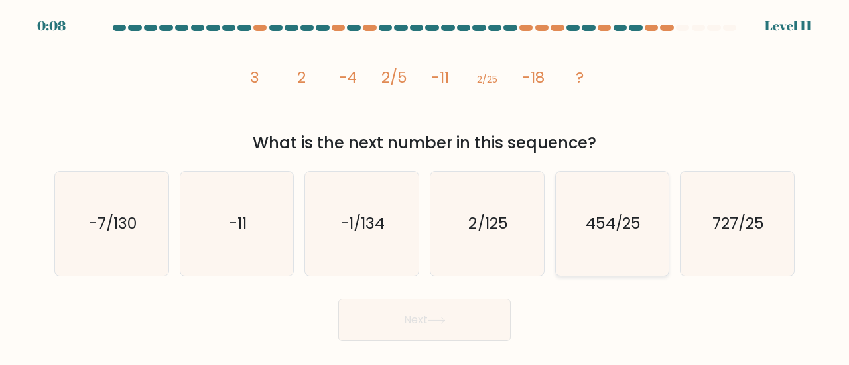
click at [628, 247] on icon "454/25" at bounding box center [612, 224] width 104 height 104
click at [425, 186] on input "e. 454/25" at bounding box center [424, 184] width 1 height 3
radio input "true"
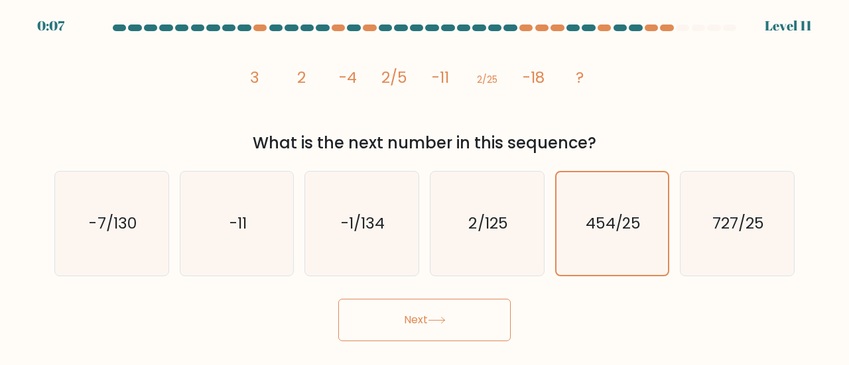
click at [457, 314] on button "Next" at bounding box center [424, 320] width 172 height 42
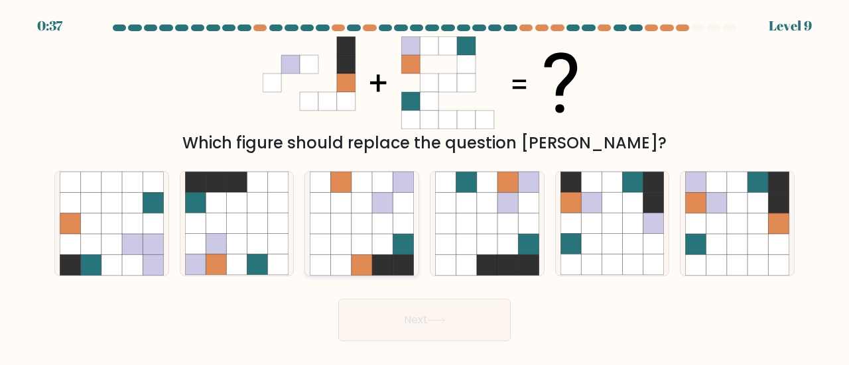
click at [383, 224] on icon at bounding box center [382, 223] width 21 height 21
click at [424, 186] on input "c." at bounding box center [424, 184] width 1 height 3
radio input "true"
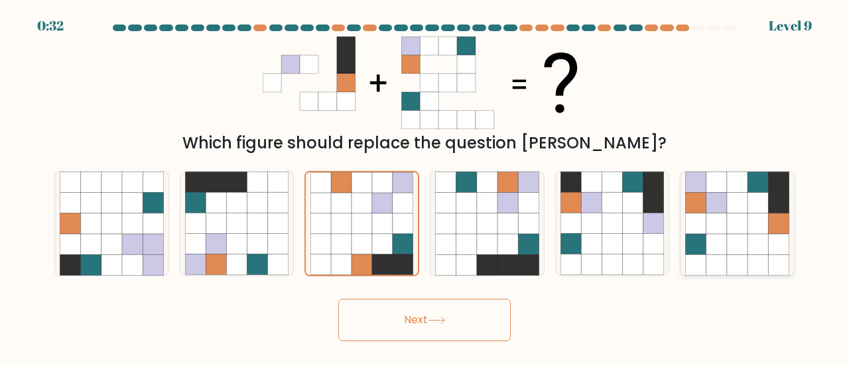
click at [750, 221] on icon at bounding box center [757, 223] width 21 height 21
click at [425, 186] on input "f." at bounding box center [424, 184] width 1 height 3
radio input "true"
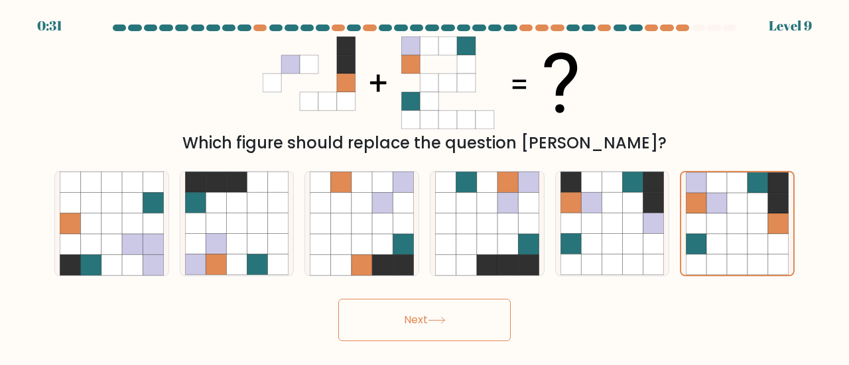
click at [503, 312] on button "Next" at bounding box center [424, 320] width 172 height 42
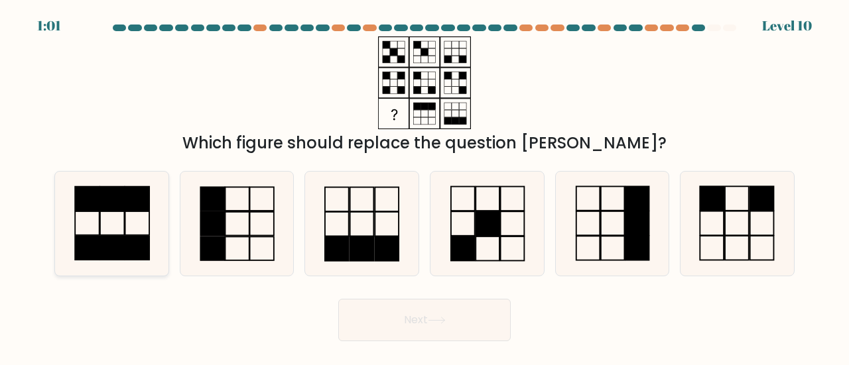
click at [112, 237] on rect at bounding box center [112, 248] width 24 height 24
click at [424, 186] on input "a." at bounding box center [424, 184] width 1 height 3
radio input "true"
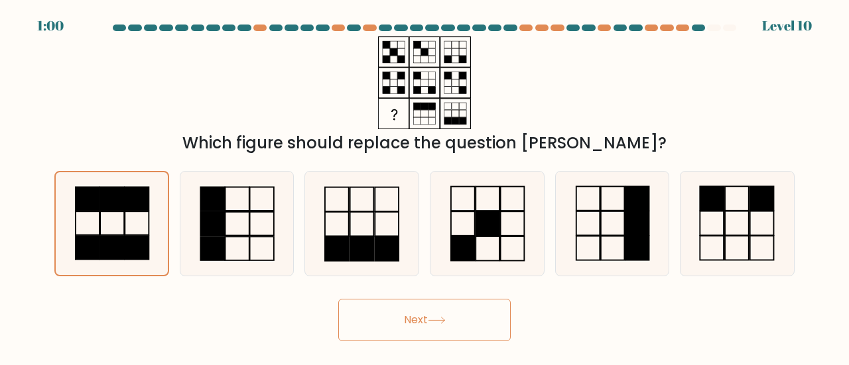
click at [416, 333] on button "Next" at bounding box center [424, 320] width 172 height 42
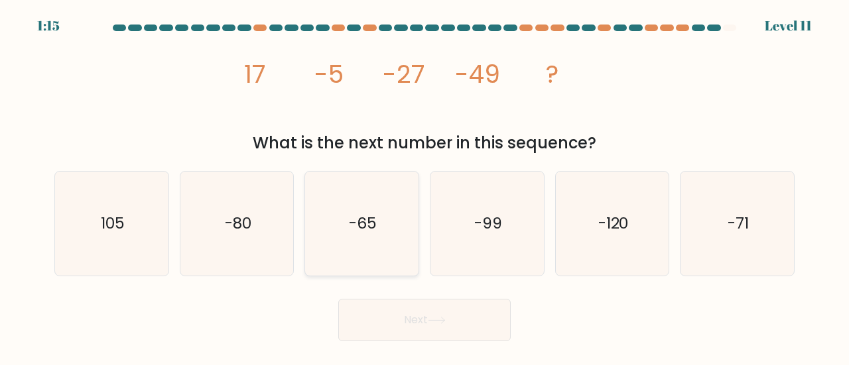
click at [361, 238] on icon "-65" at bounding box center [362, 224] width 104 height 104
click at [424, 186] on input "c. -65" at bounding box center [424, 184] width 1 height 3
radio input "true"
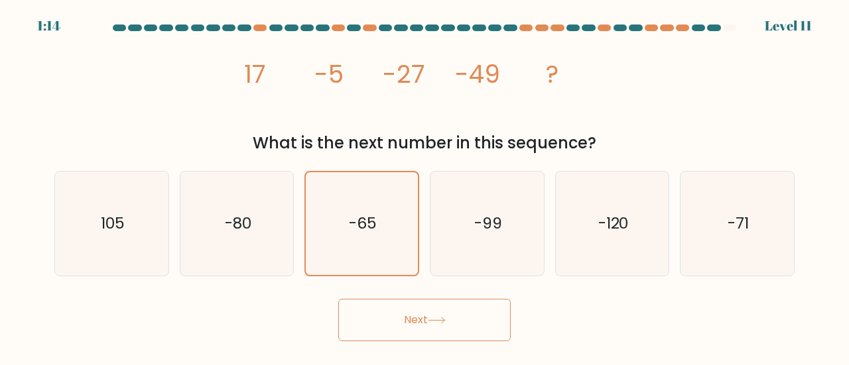
click at [455, 321] on button "Next" at bounding box center [424, 320] width 172 height 42
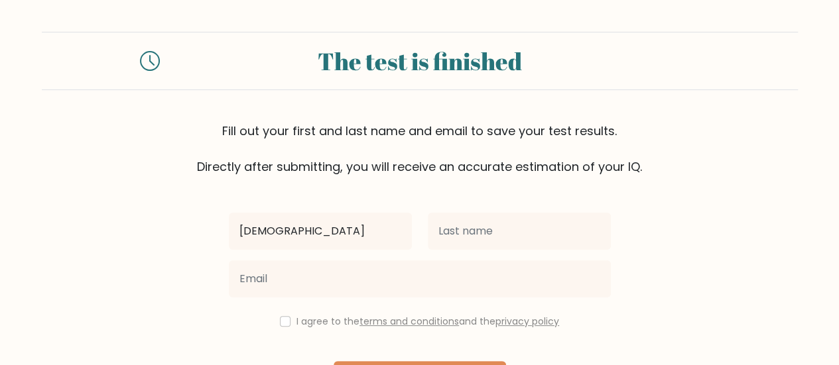
type input "[DEMOGRAPHIC_DATA]"
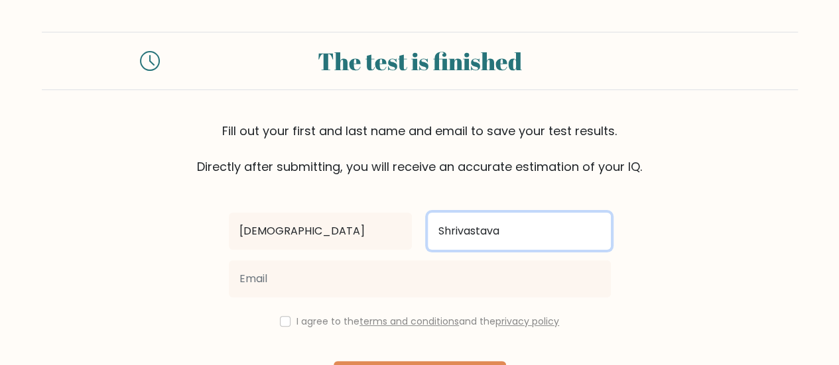
type input "Shrivastava"
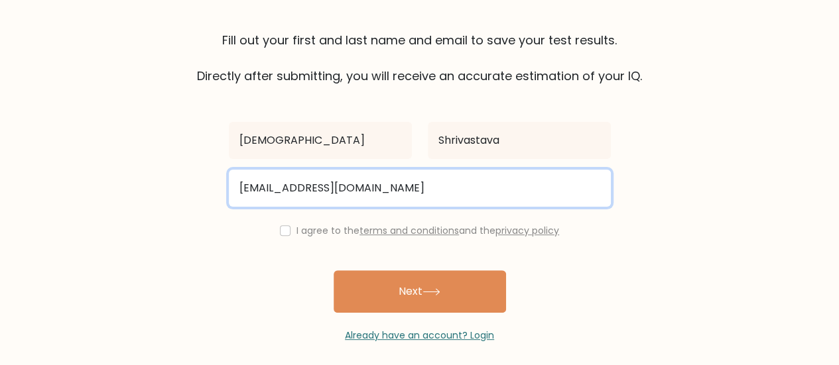
scroll to position [99, 0]
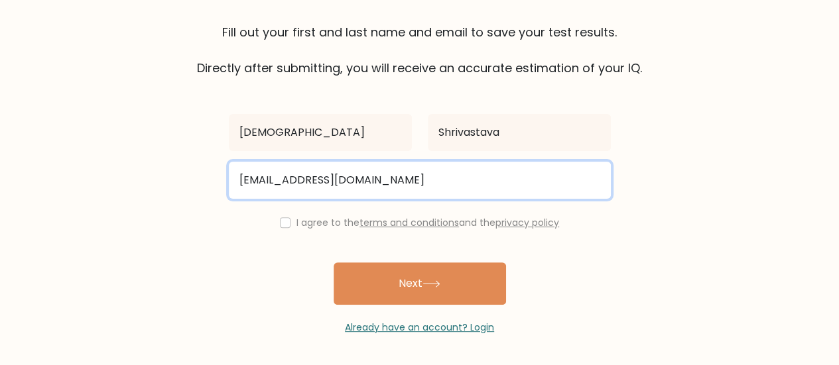
drag, startPoint x: 471, startPoint y: 182, endPoint x: 329, endPoint y: 184, distance: 141.2
click at [329, 184] on input "[EMAIL_ADDRESS][DOMAIN_NAME]" at bounding box center [420, 180] width 382 height 37
type input "[EMAIL_ADDRESS][DOMAIN_NAME]"
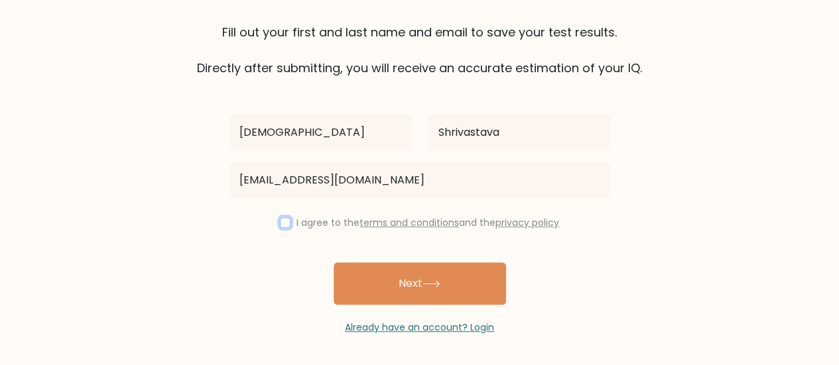
click at [283, 217] on input "checkbox" at bounding box center [285, 222] width 11 height 11
checkbox input "true"
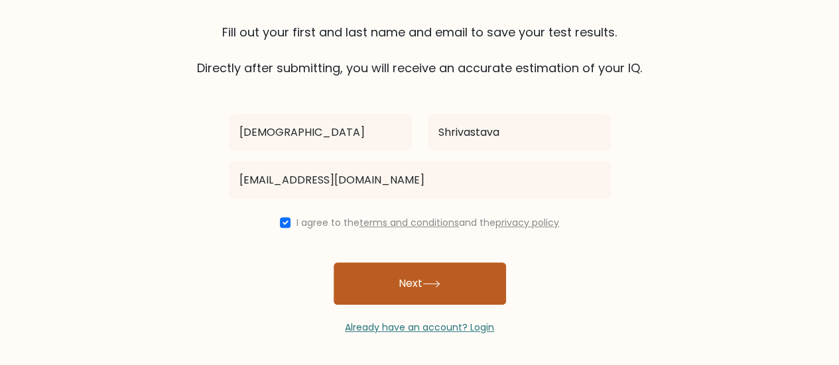
click at [431, 282] on icon at bounding box center [431, 283] width 18 height 7
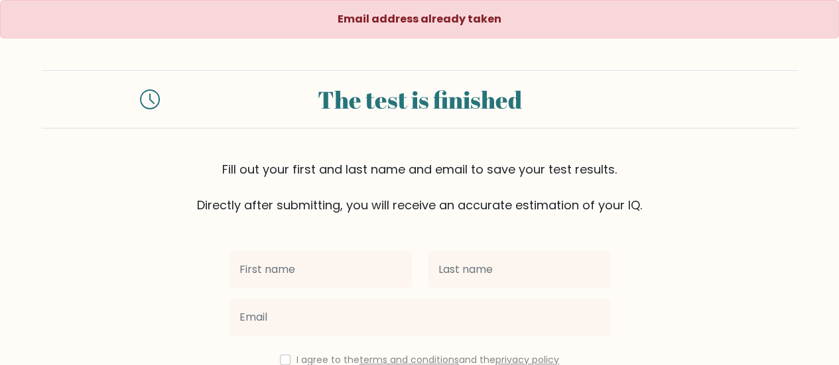
scroll to position [66, 0]
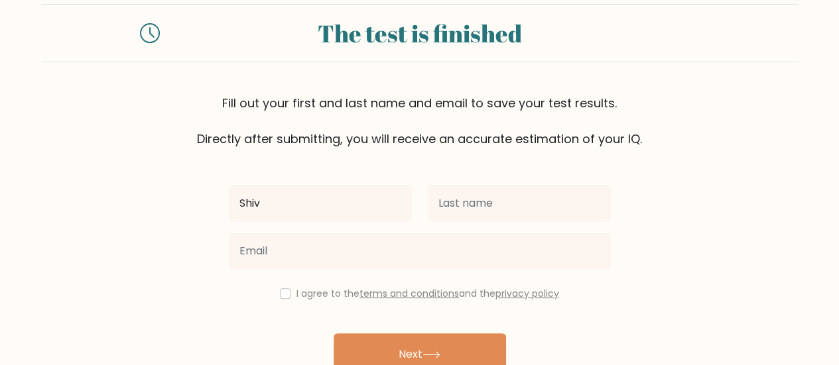
type input "Shiv"
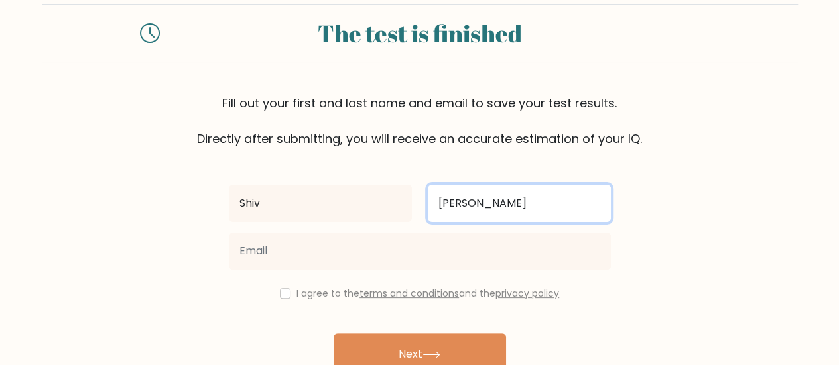
type input "Shrivastava"
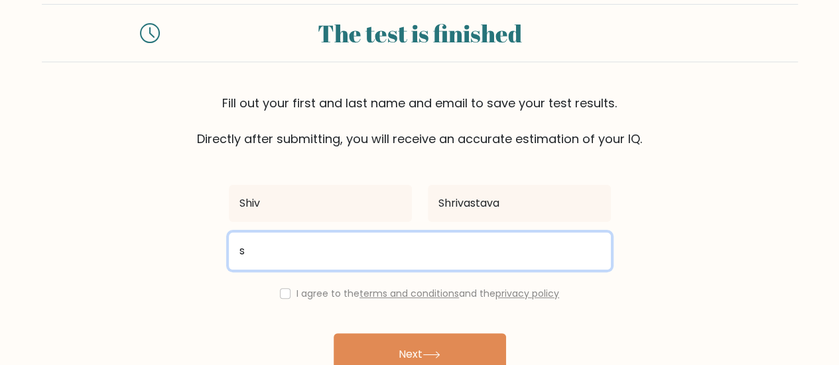
type input "shiva.shrivastava@clientfirstasia.com"
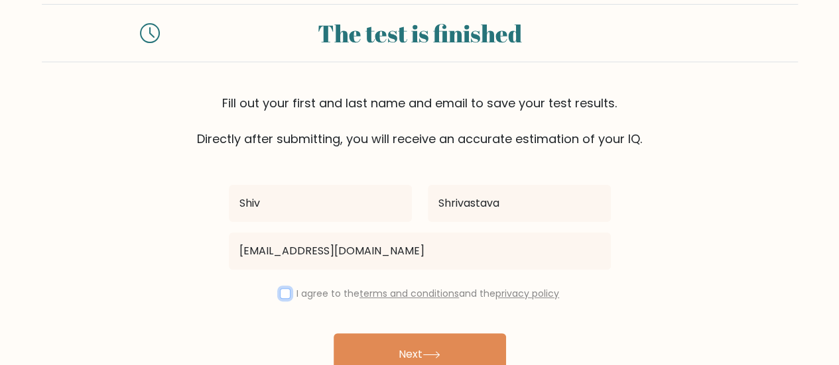
click at [280, 291] on input "checkbox" at bounding box center [285, 293] width 11 height 11
checkbox input "true"
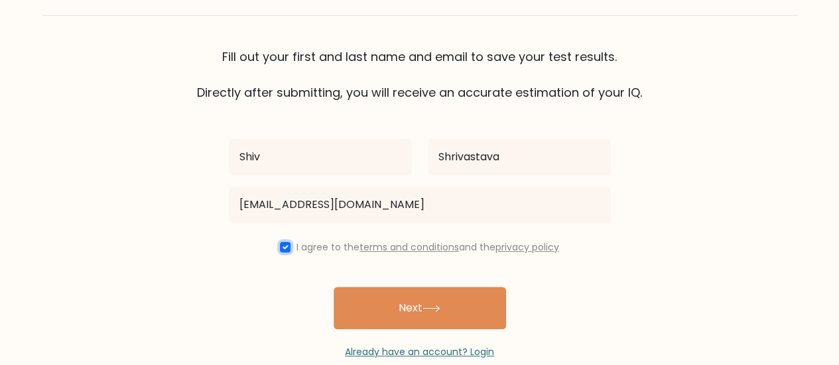
scroll to position [133, 0]
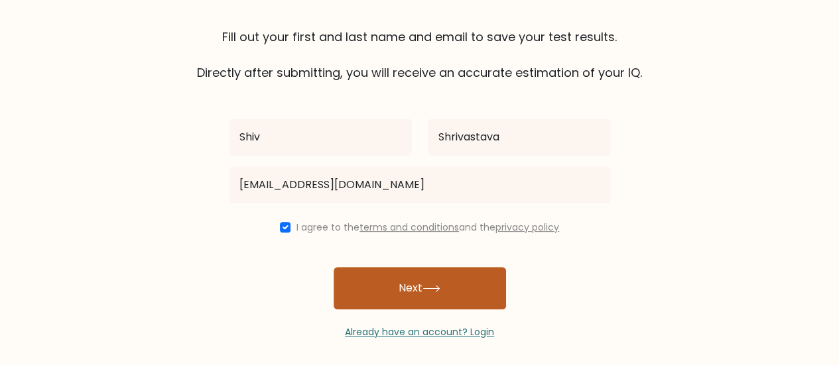
click at [440, 288] on icon at bounding box center [431, 288] width 18 height 7
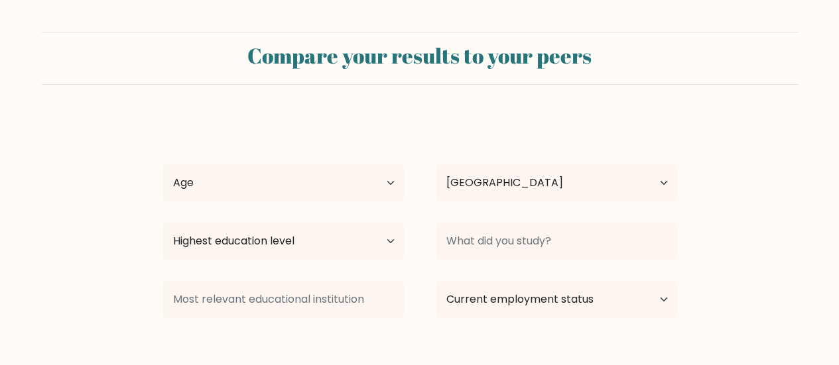
select select "IN"
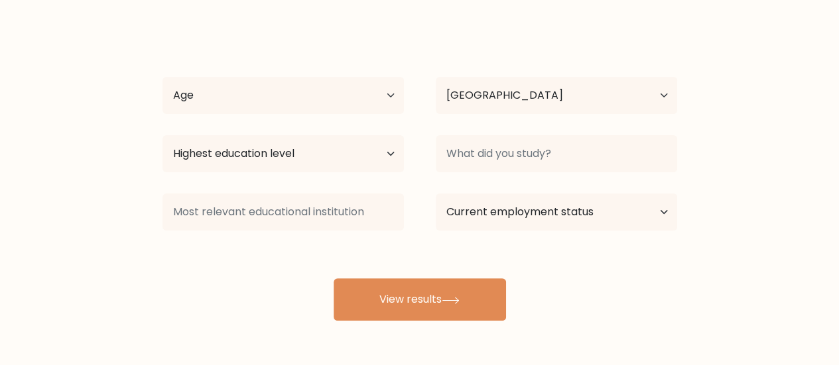
scroll to position [70, 0]
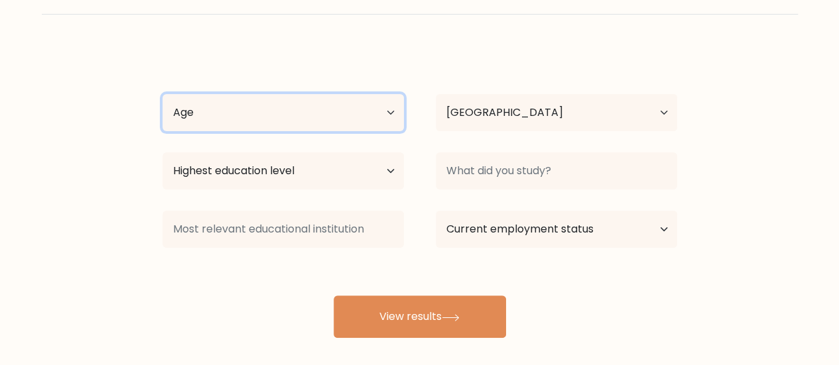
click at [391, 117] on select "Age Under [DEMOGRAPHIC_DATA] [DEMOGRAPHIC_DATA] [DEMOGRAPHIC_DATA] [DEMOGRAPHIC…" at bounding box center [282, 112] width 241 height 37
select select "25_34"
click at [162, 94] on select "Age Under 18 years old 18-24 years old 25-34 years old 35-44 years old 45-54 ye…" at bounding box center [282, 112] width 241 height 37
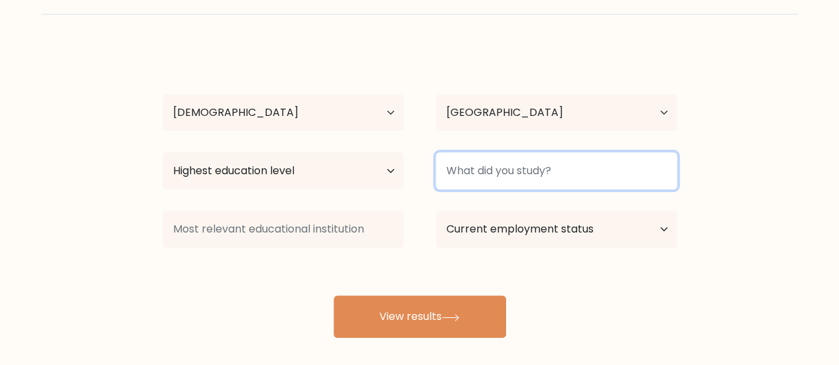
click at [555, 171] on input at bounding box center [556, 170] width 241 height 37
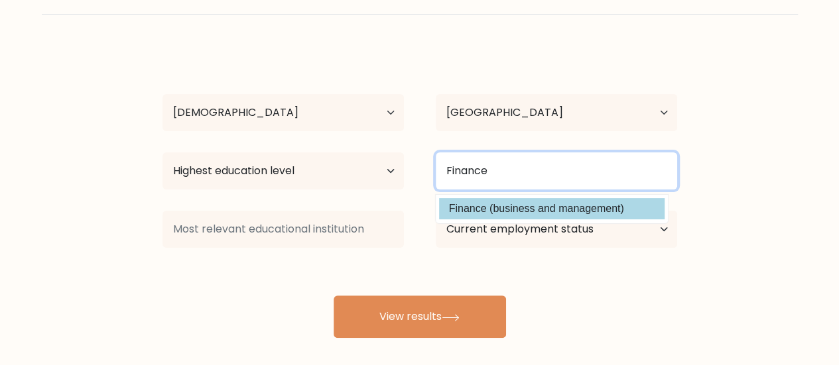
type input "Finance"
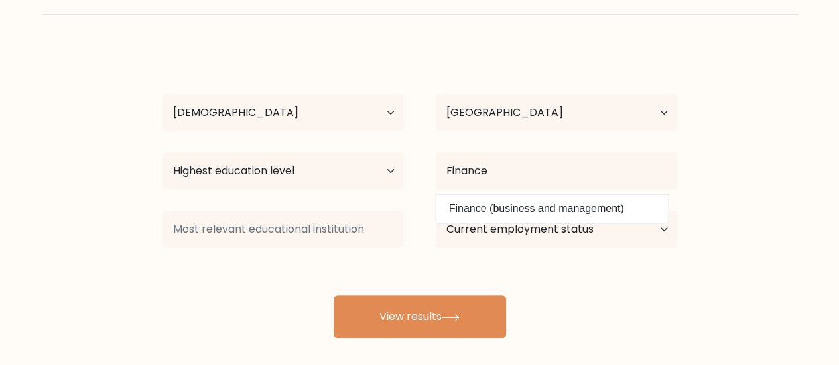
click at [514, 205] on option "Finance (business and management)" at bounding box center [551, 208] width 225 height 21
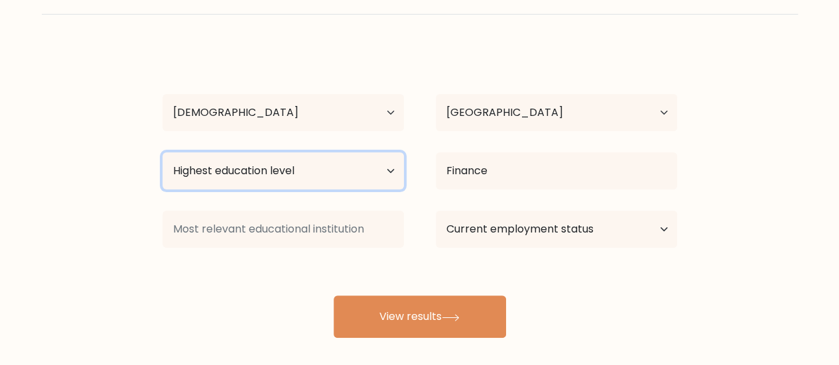
click at [373, 186] on select "Highest education level No schooling Primary Lower Secondary Upper Secondary Oc…" at bounding box center [282, 170] width 241 height 37
select select "masters_degree"
click at [162, 152] on select "Highest education level No schooling Primary Lower Secondary Upper Secondary Oc…" at bounding box center [282, 170] width 241 height 37
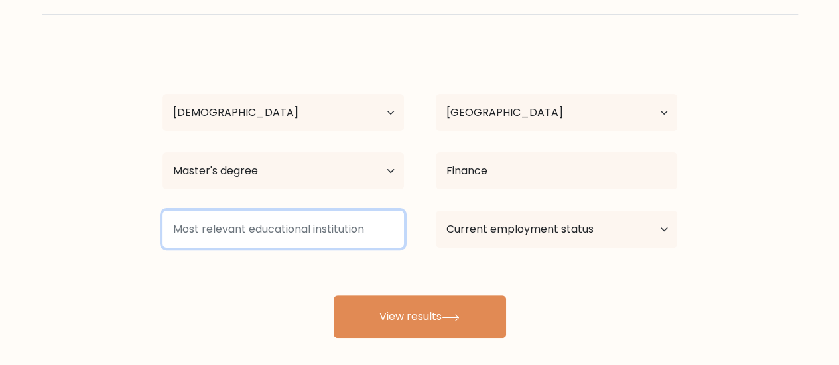
click at [310, 239] on input at bounding box center [282, 229] width 241 height 37
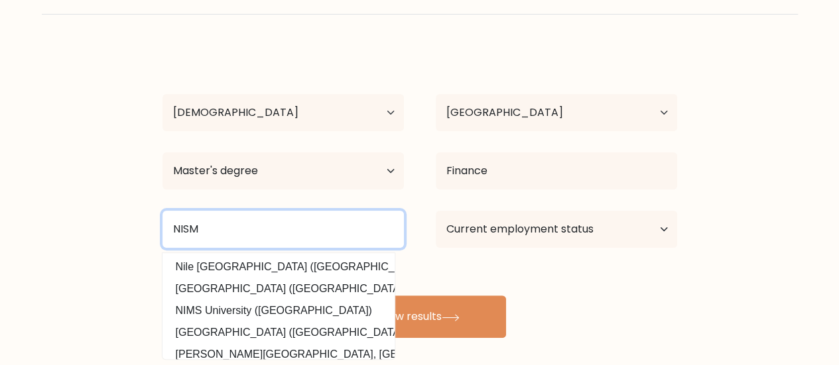
type input "NISM"
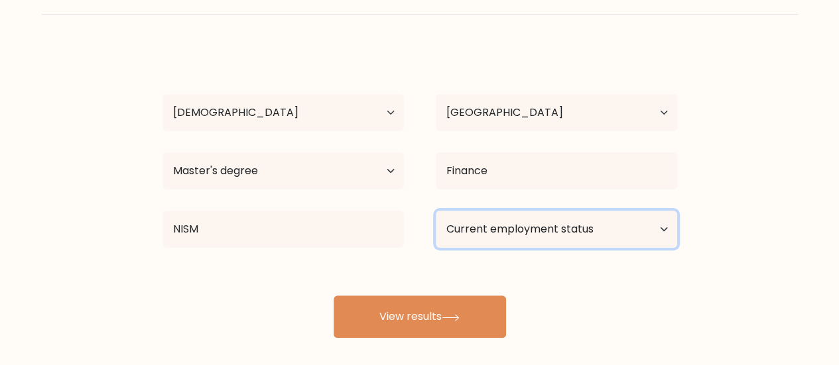
click at [469, 239] on select "Current employment status Employed Student Retired Other / prefer not to answer" at bounding box center [556, 229] width 241 height 37
click at [436, 211] on select "Current employment status Employed Student Retired Other / prefer not to answer" at bounding box center [556, 229] width 241 height 37
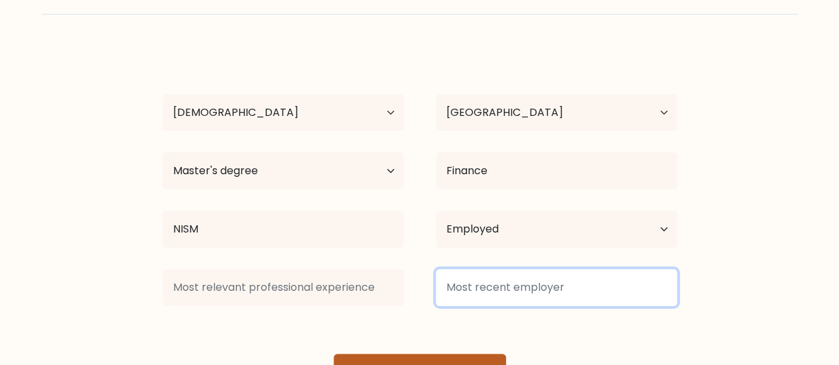
click at [459, 304] on input at bounding box center [556, 287] width 241 height 37
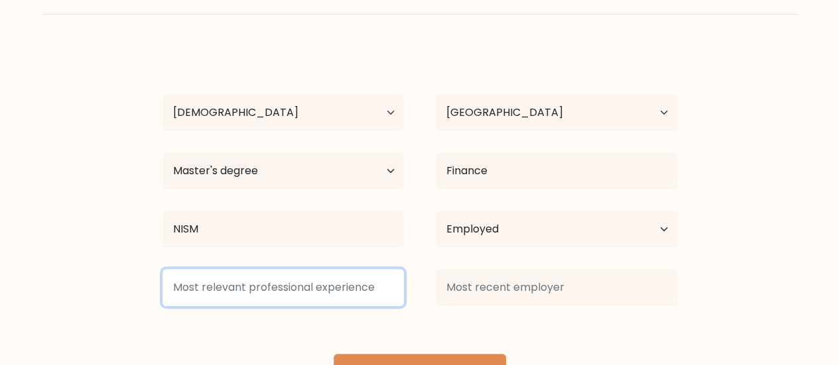
click at [367, 300] on input at bounding box center [282, 287] width 241 height 37
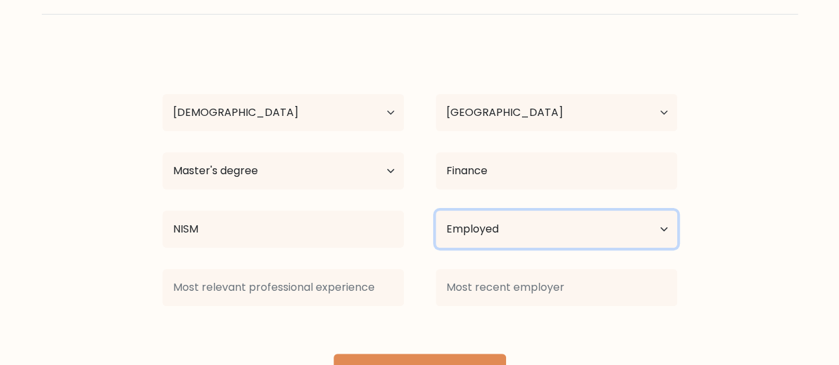
click at [510, 239] on select "Current employment status Employed Student Retired Other / prefer not to answer" at bounding box center [556, 229] width 241 height 37
select select "other"
click at [436, 211] on select "Current employment status Employed Student Retired Other / prefer not to answer" at bounding box center [556, 229] width 241 height 37
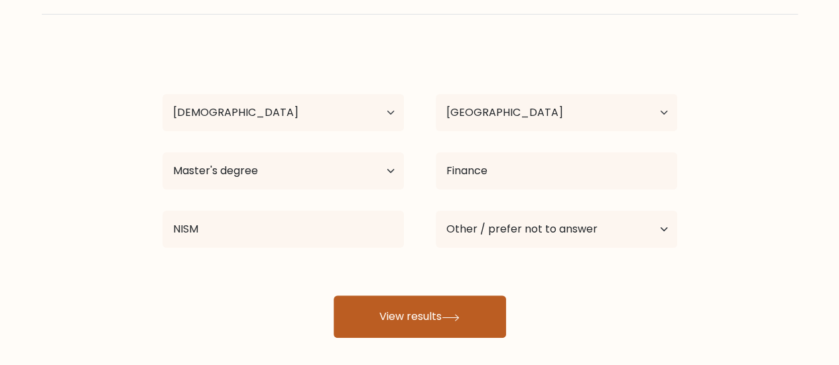
click at [423, 326] on button "View results" at bounding box center [419, 317] width 172 height 42
